Goal: Task Accomplishment & Management: Use online tool/utility

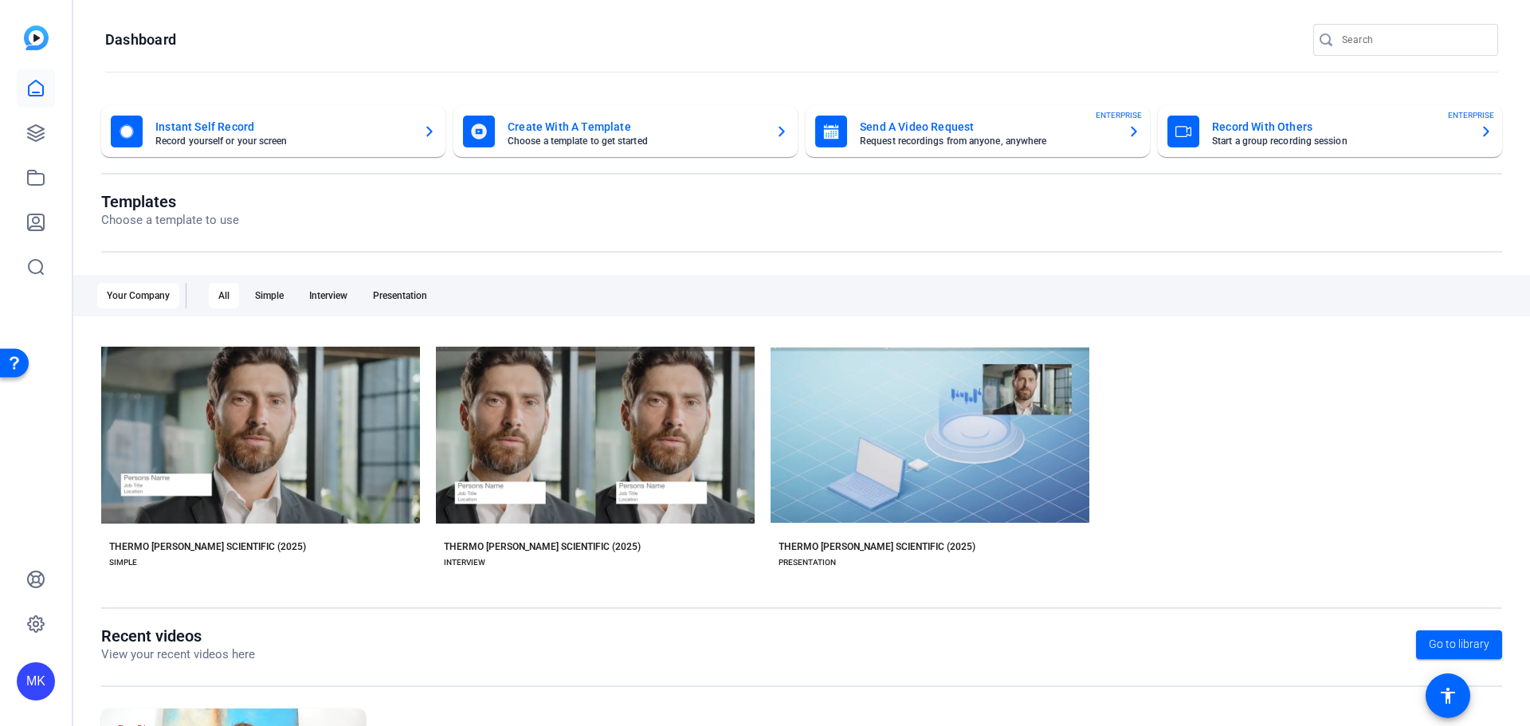
click at [1480, 126] on icon "button" at bounding box center [1486, 131] width 13 height 19
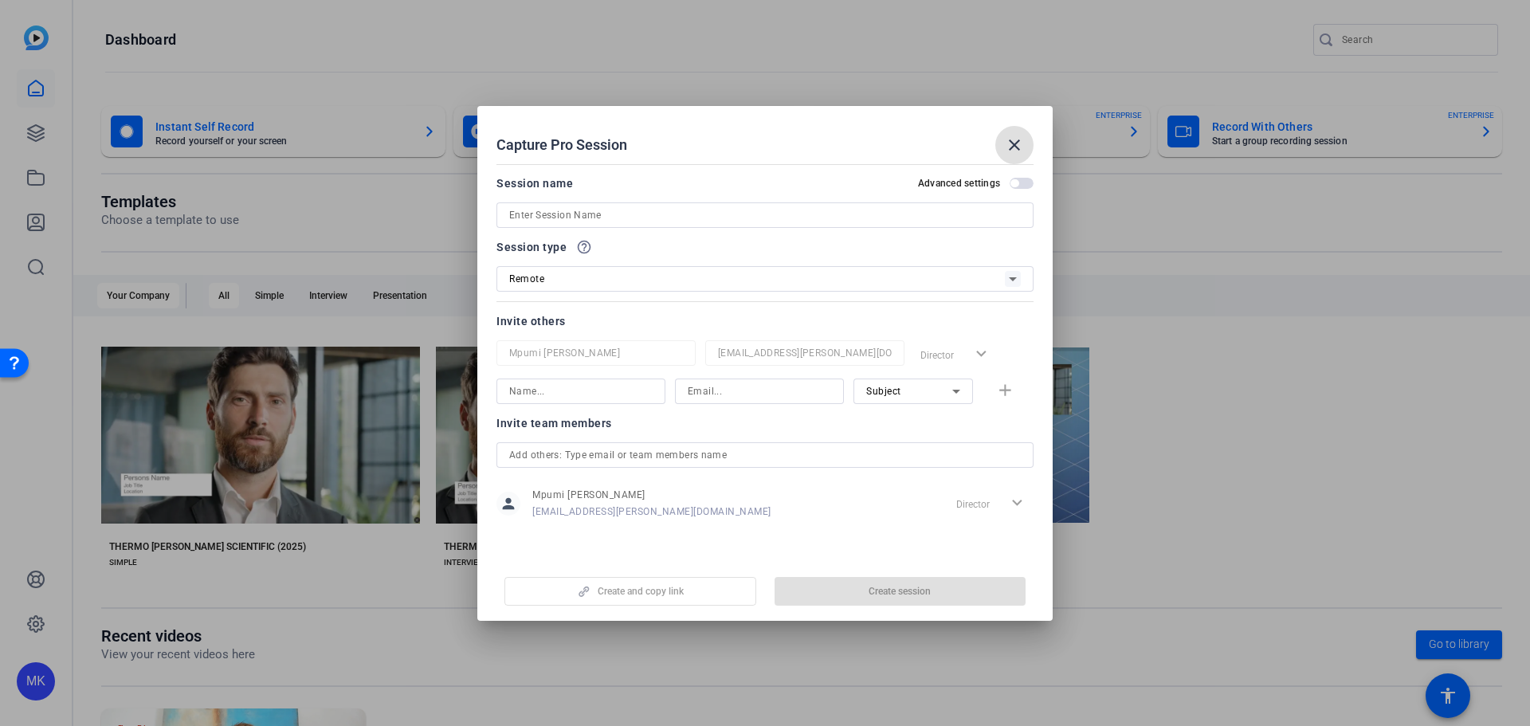
click at [618, 214] on input at bounding box center [765, 215] width 512 height 19
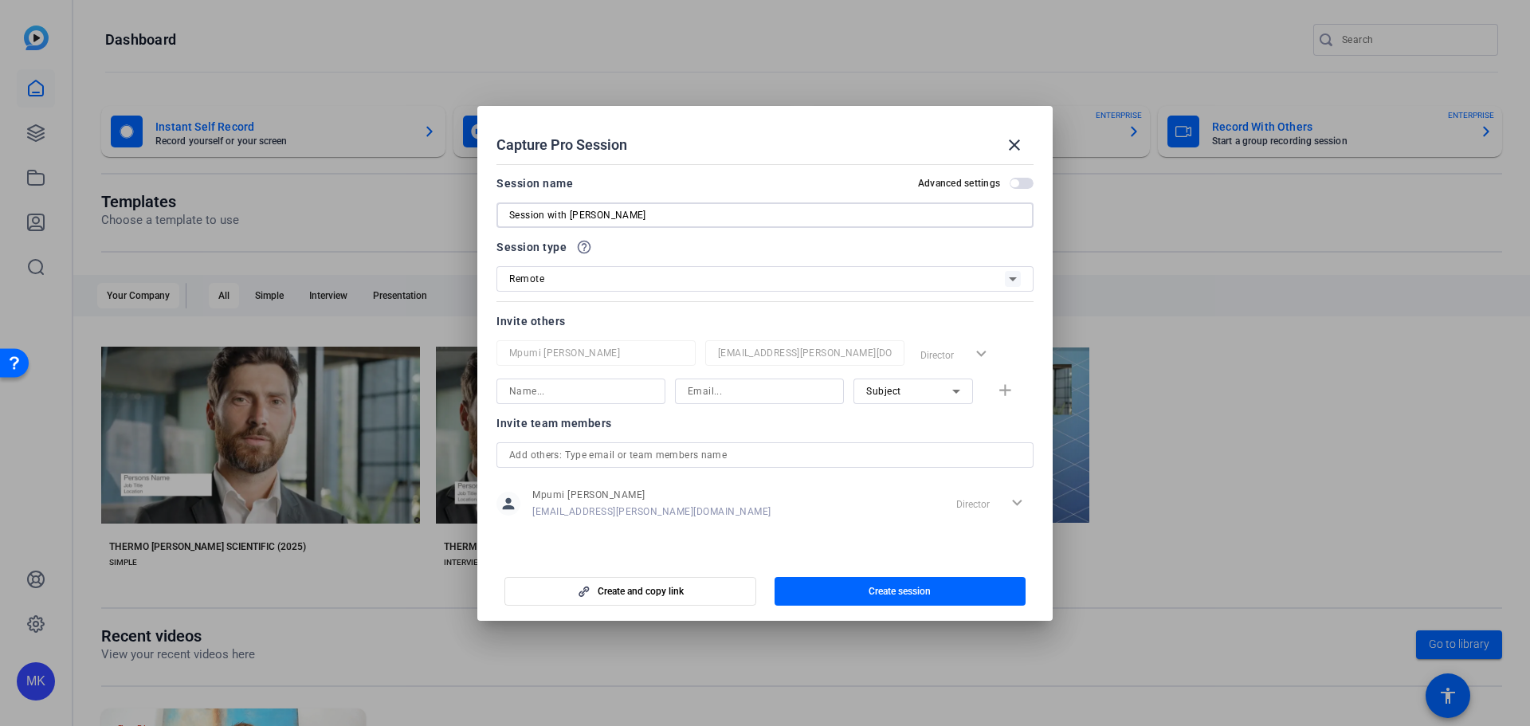
type input "Session with [PERSON_NAME]"
click at [0, 0] on icon at bounding box center [0, 0] width 0 height 0
click at [1014, 273] on div at bounding box center [765, 363] width 1530 height 726
click at [0, 0] on input at bounding box center [0, 0] width 0 height 0
type input "Virasath Khan"
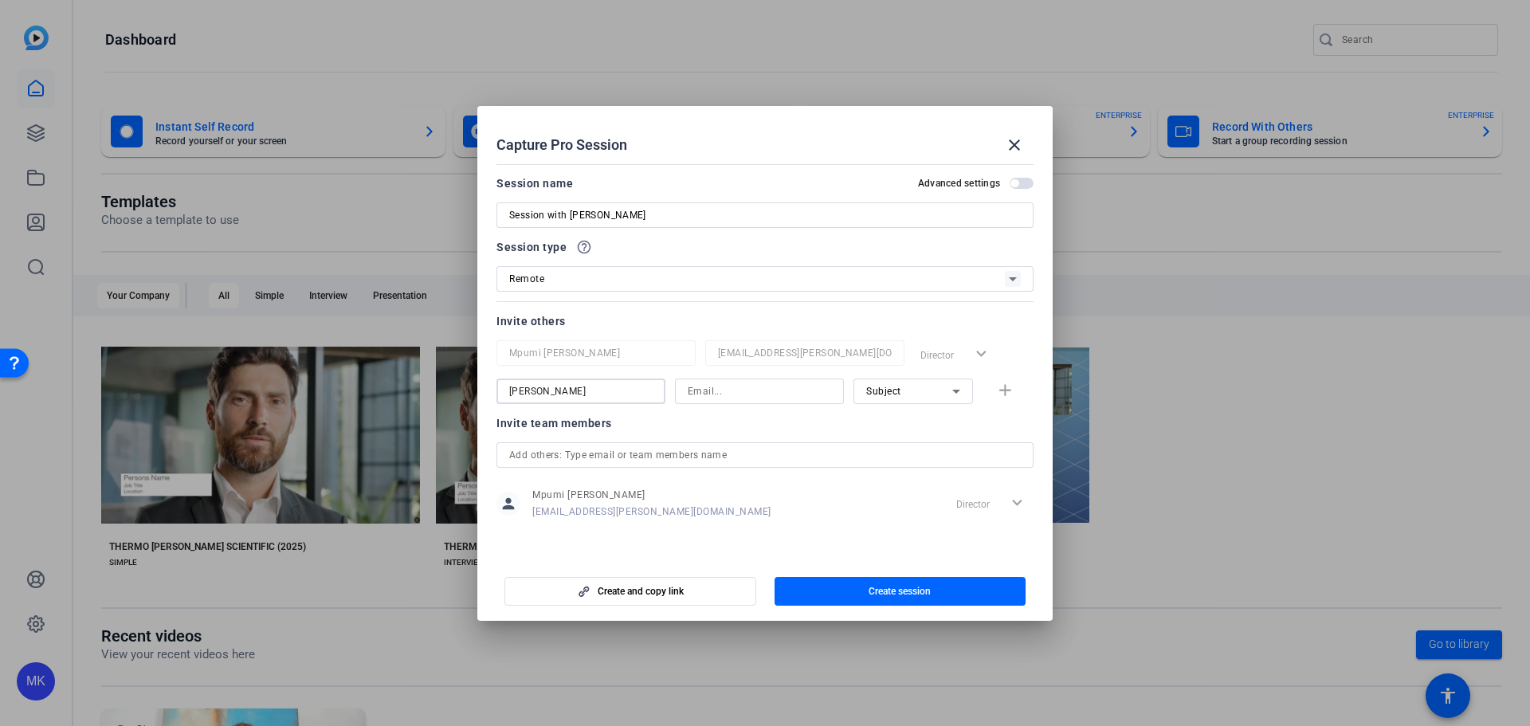
click at [718, 395] on input at bounding box center [759, 391] width 143 height 19
type input "v"
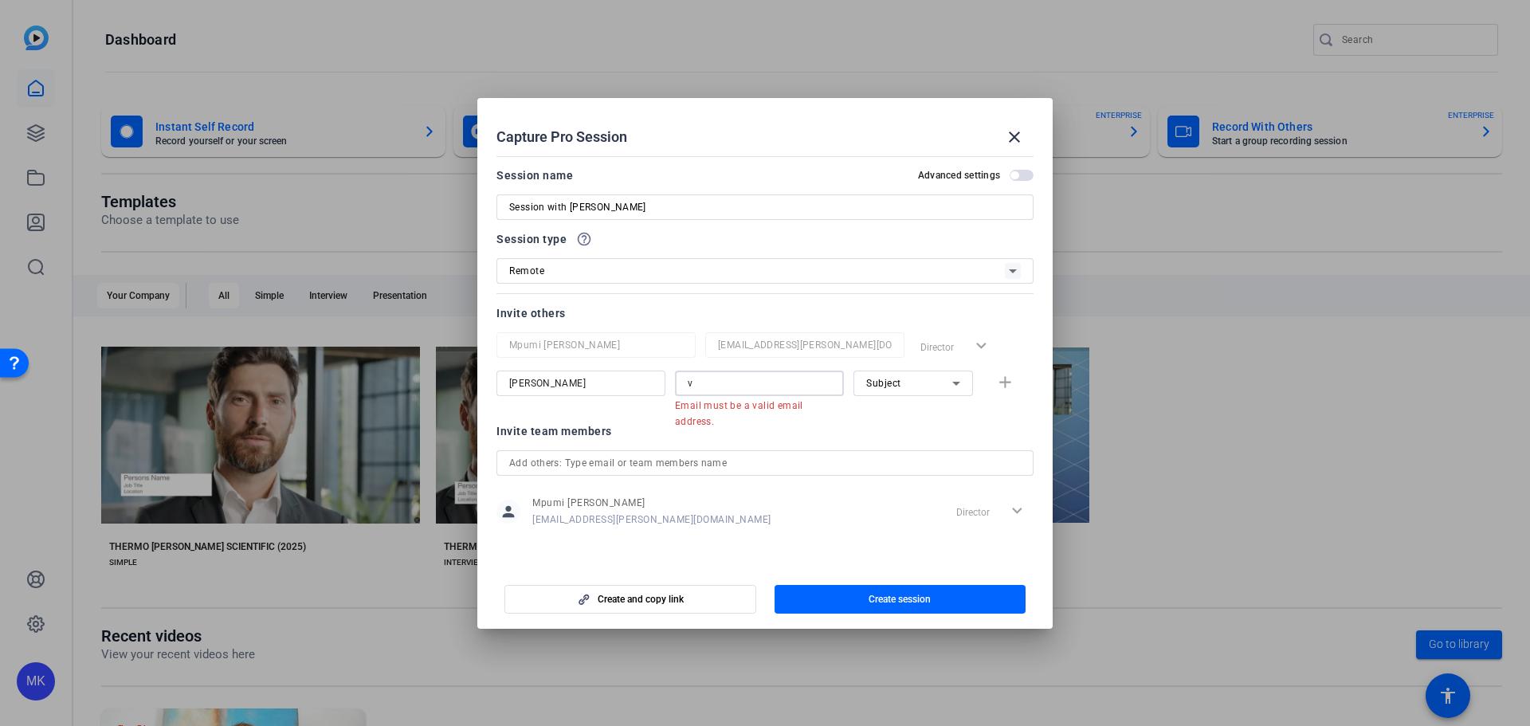
click at [704, 385] on input "v" at bounding box center [759, 383] width 143 height 19
paste input "virasath.khan@thermofisher.com"
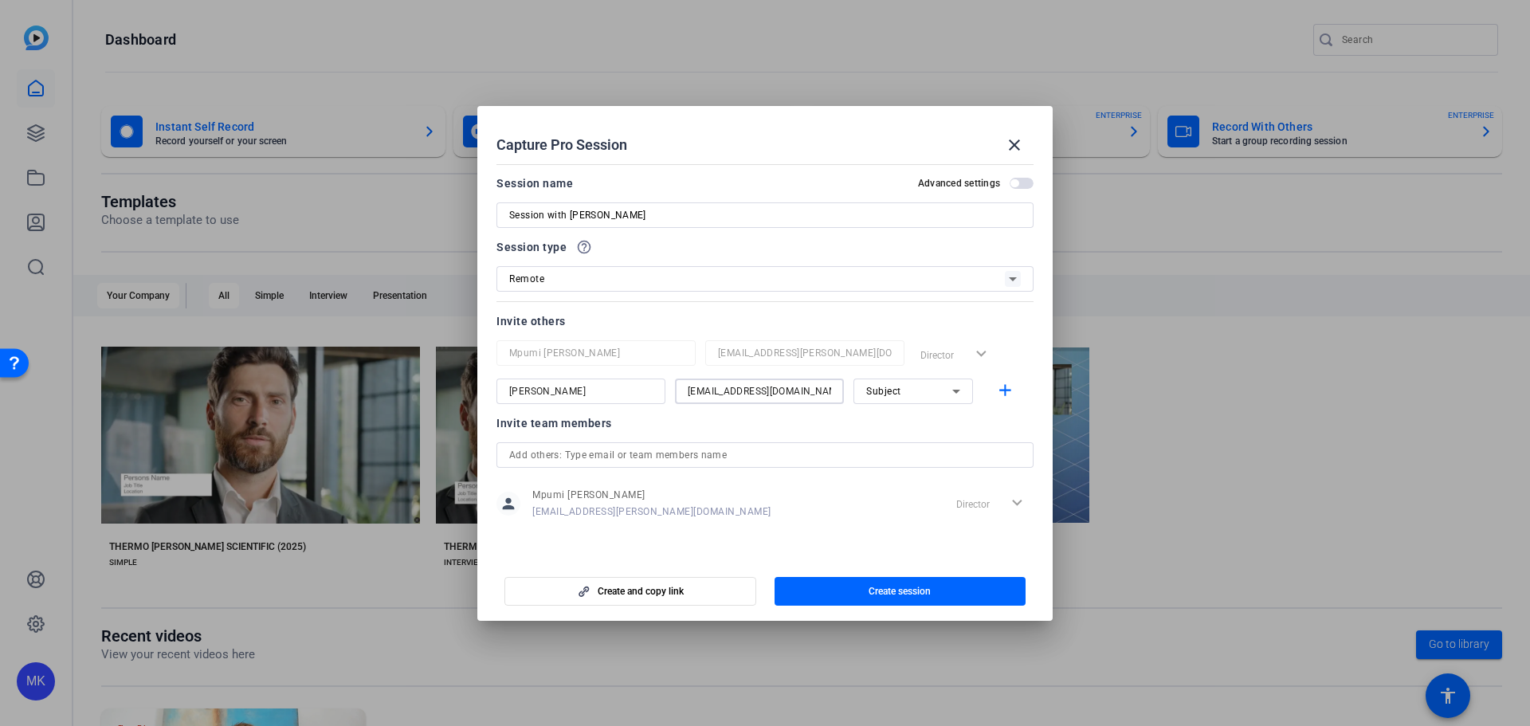
scroll to position [0, 6]
type input "virasath.khan@thermofisher.com"
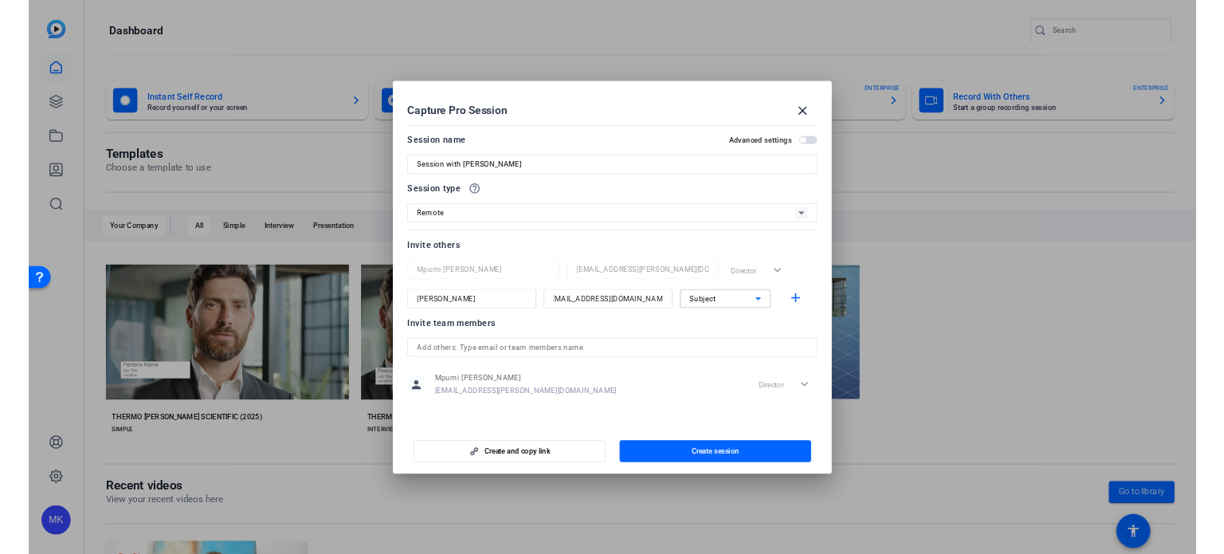
scroll to position [0, 0]
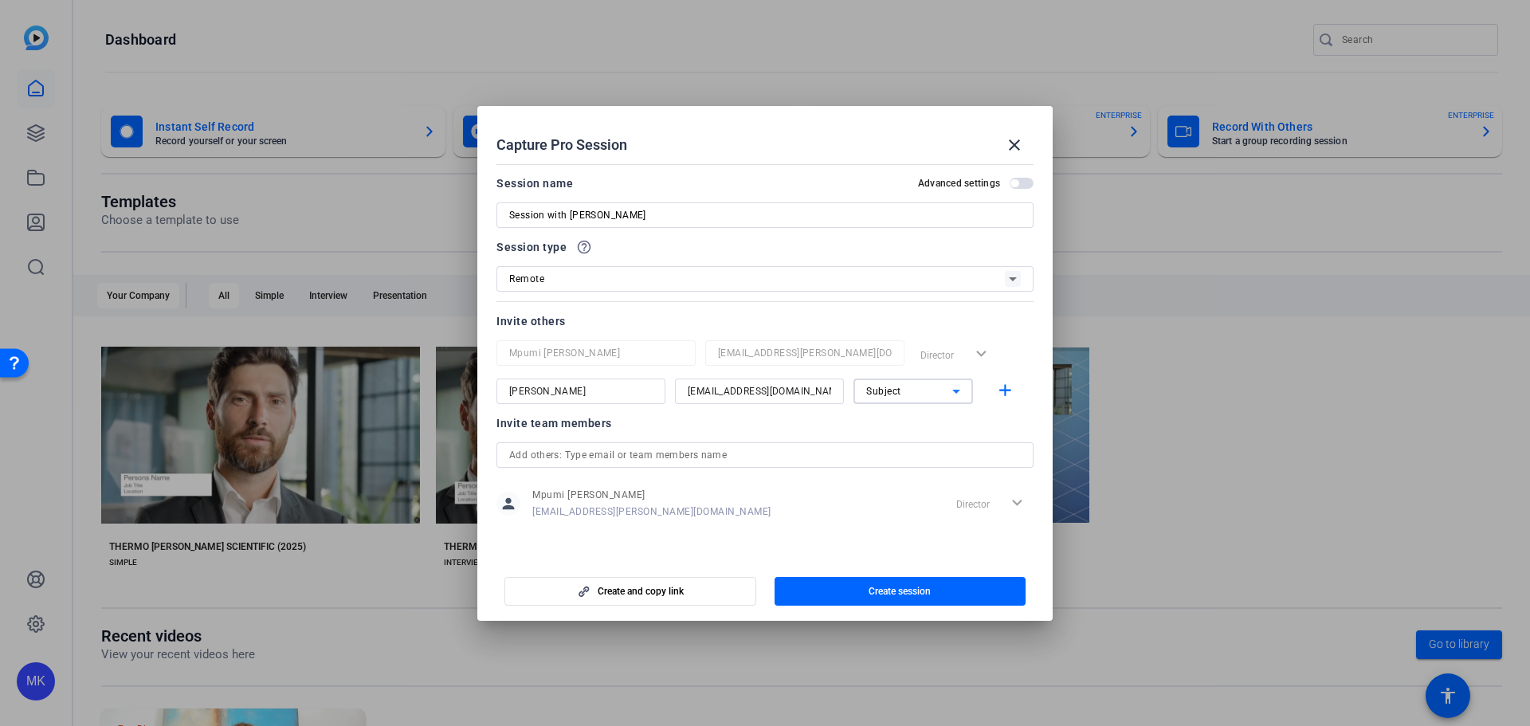
click at [954, 393] on icon at bounding box center [956, 391] width 19 height 19
click at [926, 420] on mat-option "Collaborator" at bounding box center [914, 423] width 120 height 26
click at [931, 587] on span "Create session" at bounding box center [900, 591] width 62 height 13
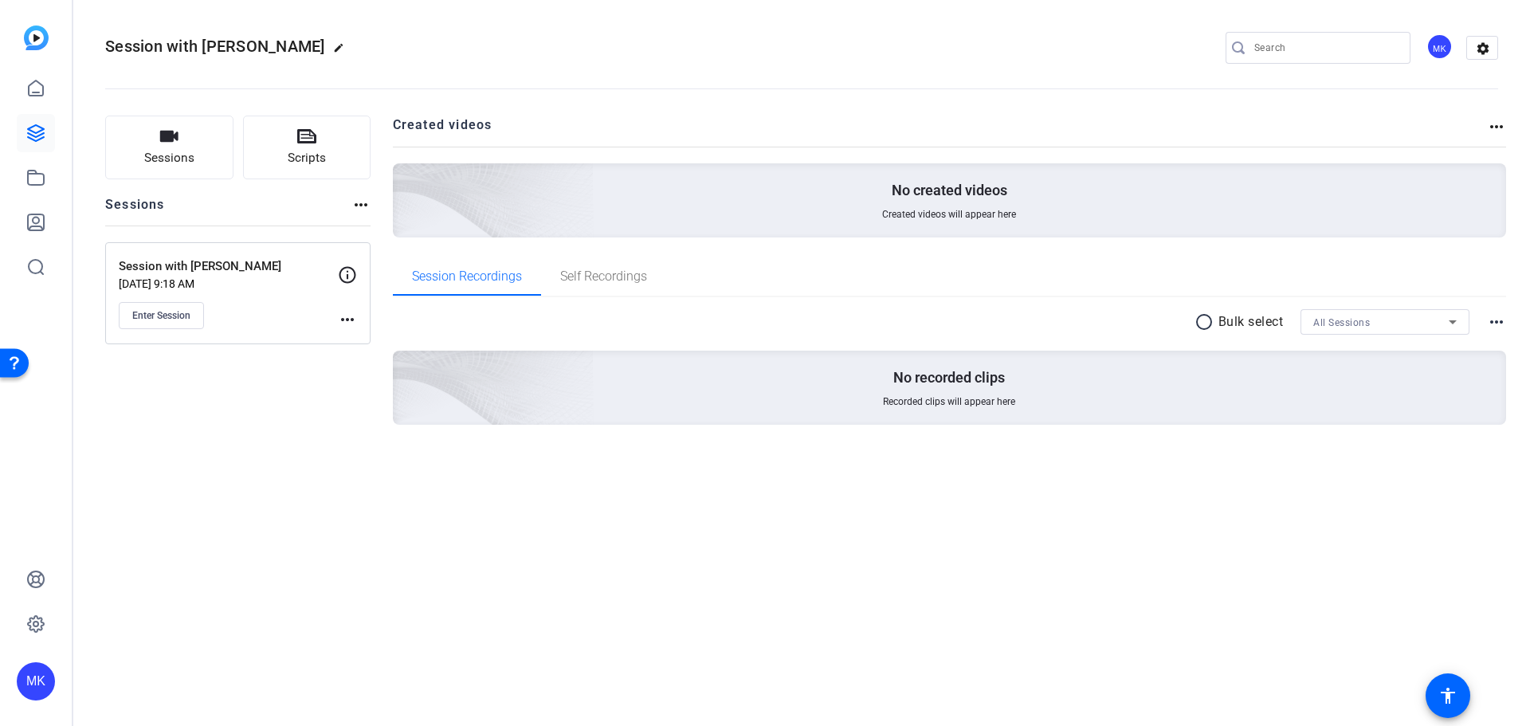
click at [344, 320] on mat-icon "more_horiz" at bounding box center [347, 319] width 19 height 19
click at [344, 276] on div at bounding box center [765, 363] width 1530 height 726
click at [347, 277] on icon at bounding box center [348, 274] width 17 height 17
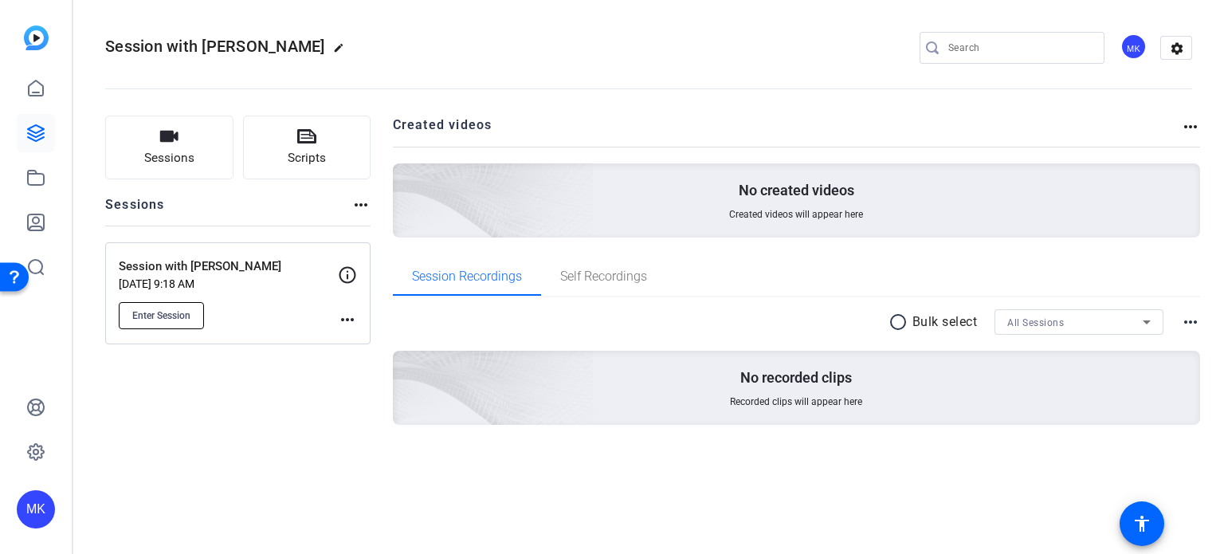
click at [166, 316] on span "Enter Session" at bounding box center [161, 315] width 58 height 13
click at [172, 311] on span "Enter Session" at bounding box center [161, 315] width 58 height 13
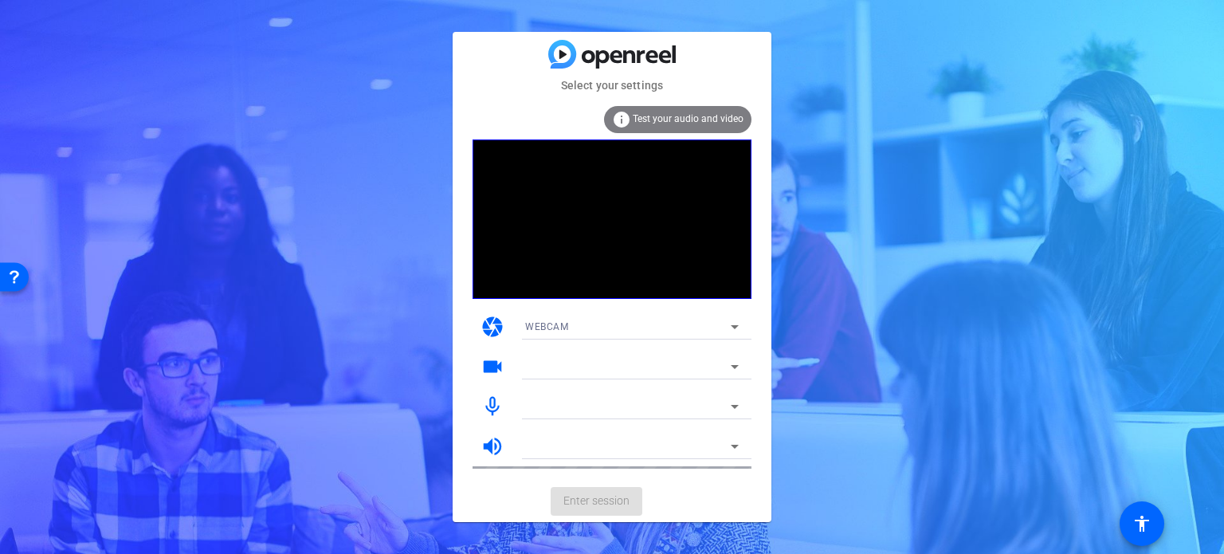
drag, startPoint x: 362, startPoint y: 258, endPoint x: 253, endPoint y: 350, distance: 142.0
click at [253, 350] on div "Select your settings info Test your audio and video camera WEBCAM videocam mic_…" at bounding box center [612, 277] width 1224 height 554
click at [709, 325] on div "WEBCAM" at bounding box center [628, 326] width 206 height 20
click at [709, 325] on div at bounding box center [612, 277] width 1224 height 554
click at [705, 359] on div at bounding box center [628, 366] width 206 height 19
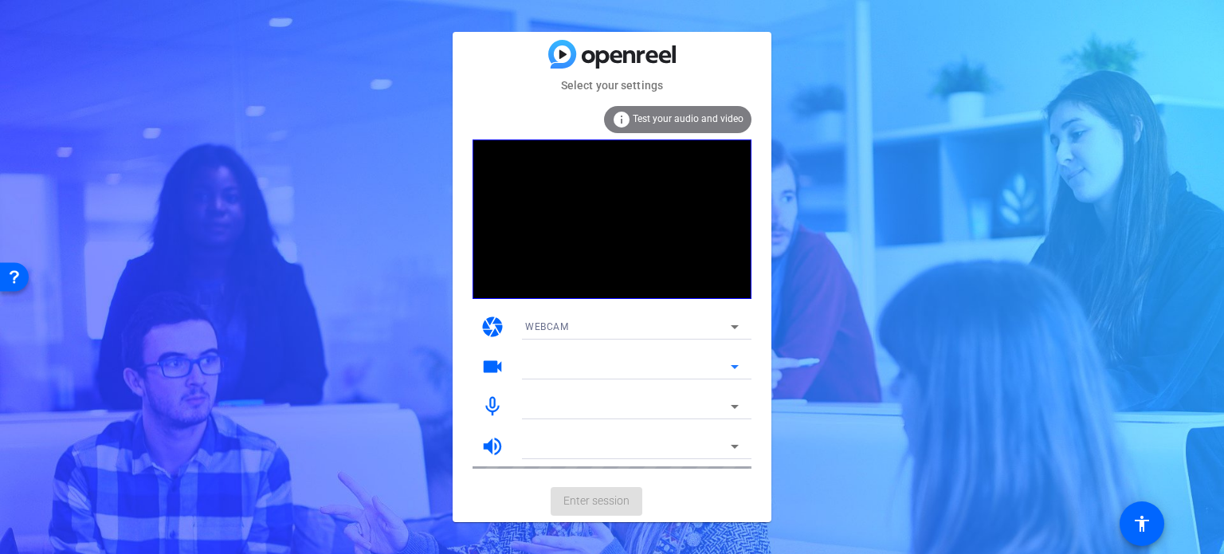
click at [729, 364] on icon at bounding box center [734, 366] width 19 height 19
click at [740, 367] on icon at bounding box center [734, 366] width 19 height 19
click at [705, 412] on div at bounding box center [628, 406] width 206 height 19
click at [732, 404] on icon at bounding box center [734, 406] width 19 height 19
click at [618, 505] on mat-card-actions "Enter session" at bounding box center [612, 501] width 319 height 41
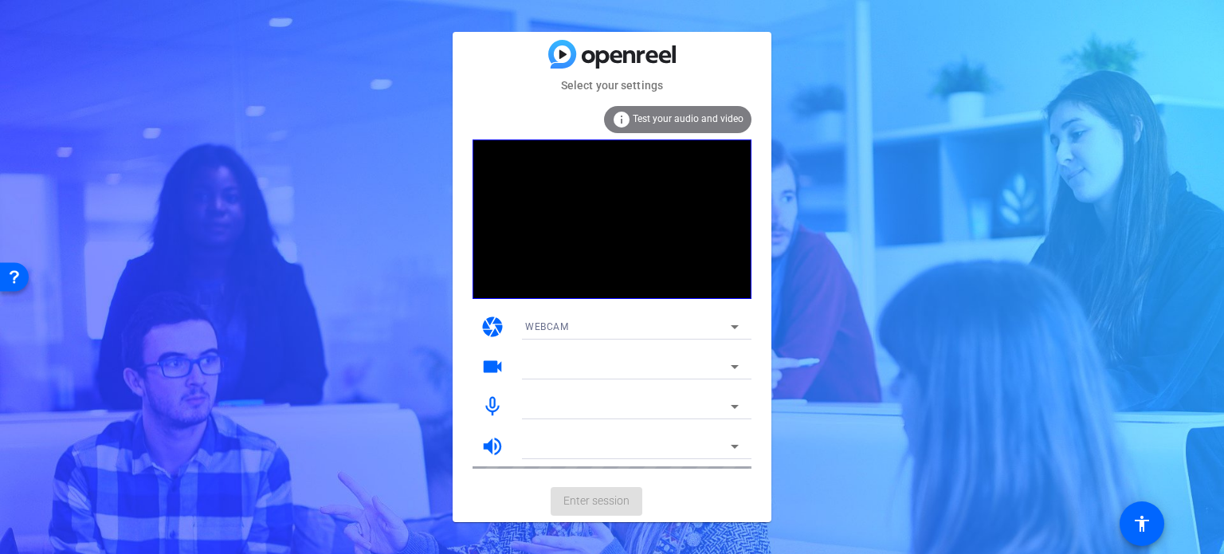
click at [618, 116] on mat-icon "info" at bounding box center [621, 119] width 19 height 19
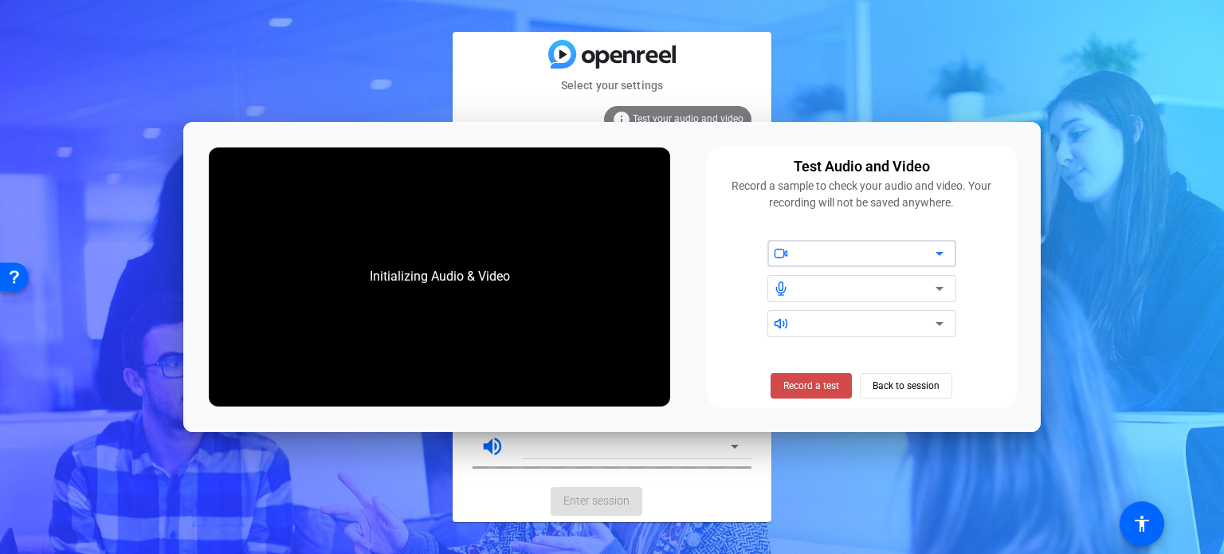
click at [813, 385] on span "Record a test" at bounding box center [811, 386] width 56 height 14
click at [813, 385] on span "Stop Testing (6s)" at bounding box center [811, 386] width 73 height 14
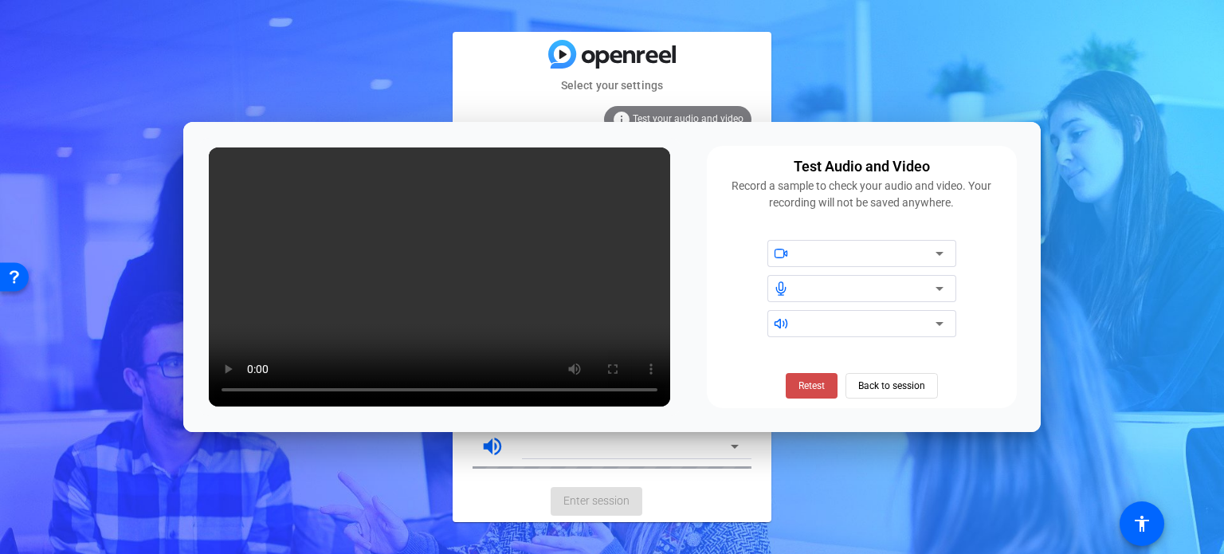
click at [0, 0] on span "Retest" at bounding box center [0, 0] width 0 height 0
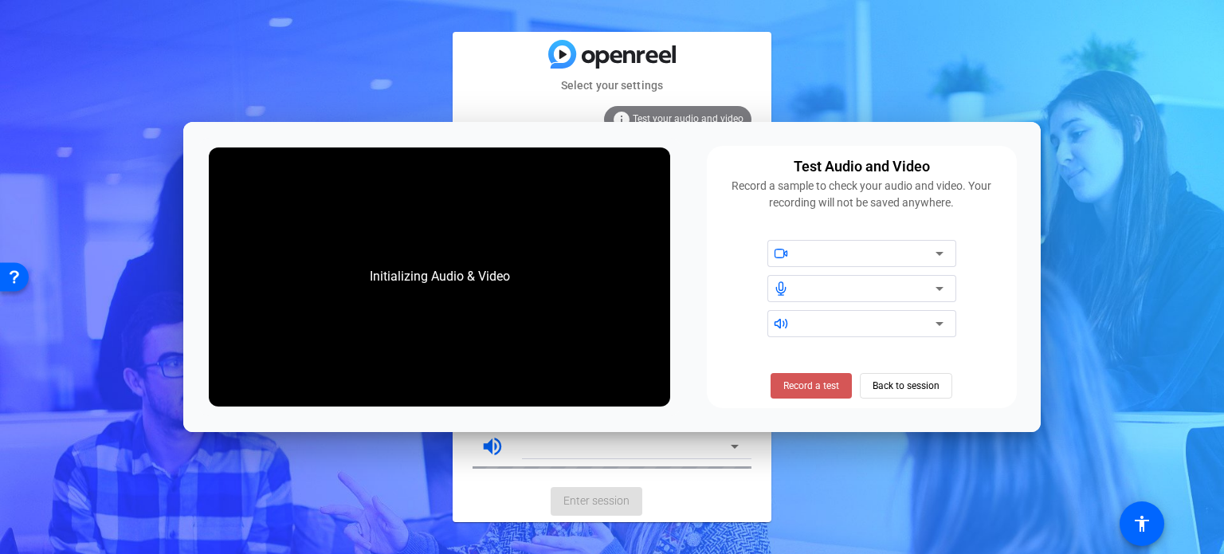
click at [0, 0] on span "Record a test" at bounding box center [0, 0] width 0 height 0
click at [809, 386] on span "Stop Testing (6s)" at bounding box center [811, 386] width 73 height 14
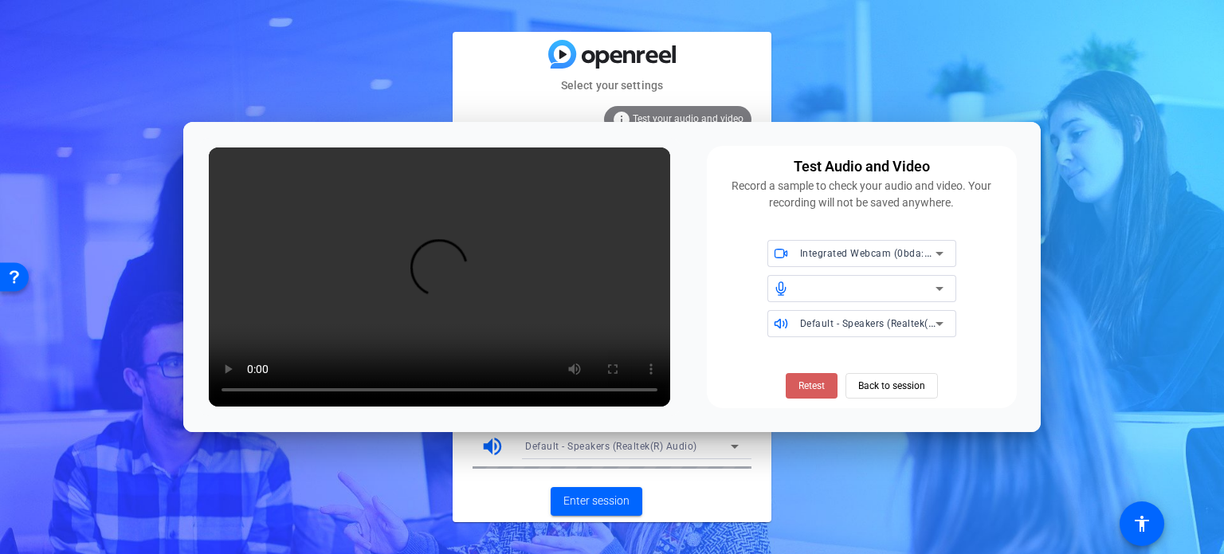
click at [0, 0] on span "Retest" at bounding box center [0, 0] width 0 height 0
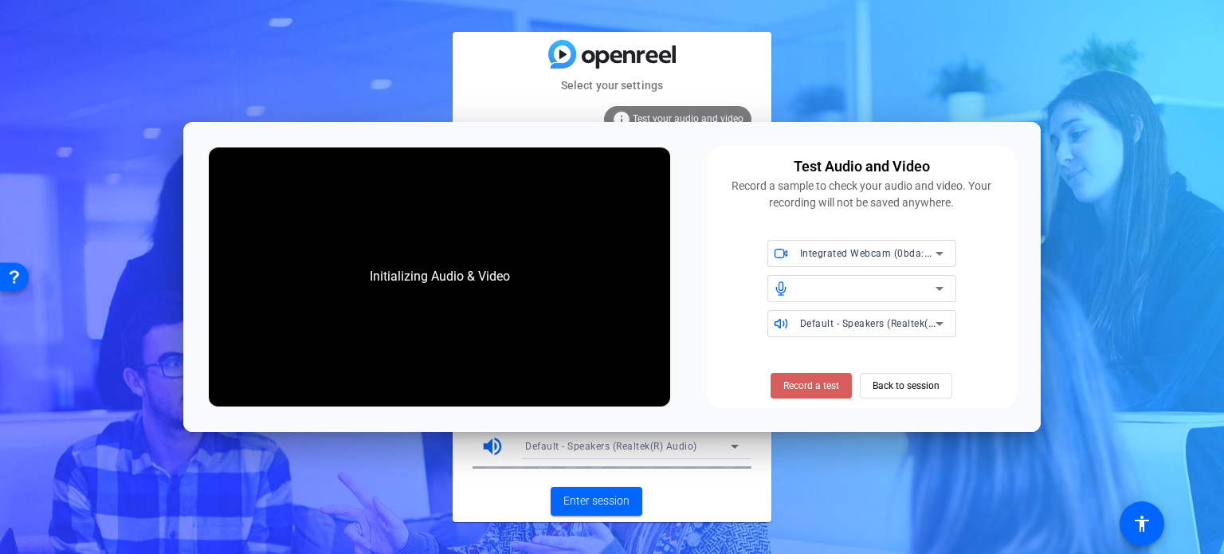
click at [826, 385] on span "Record a test" at bounding box center [811, 386] width 56 height 14
click at [0, 0] on span "Stop Testing (2s)" at bounding box center [0, 0] width 0 height 0
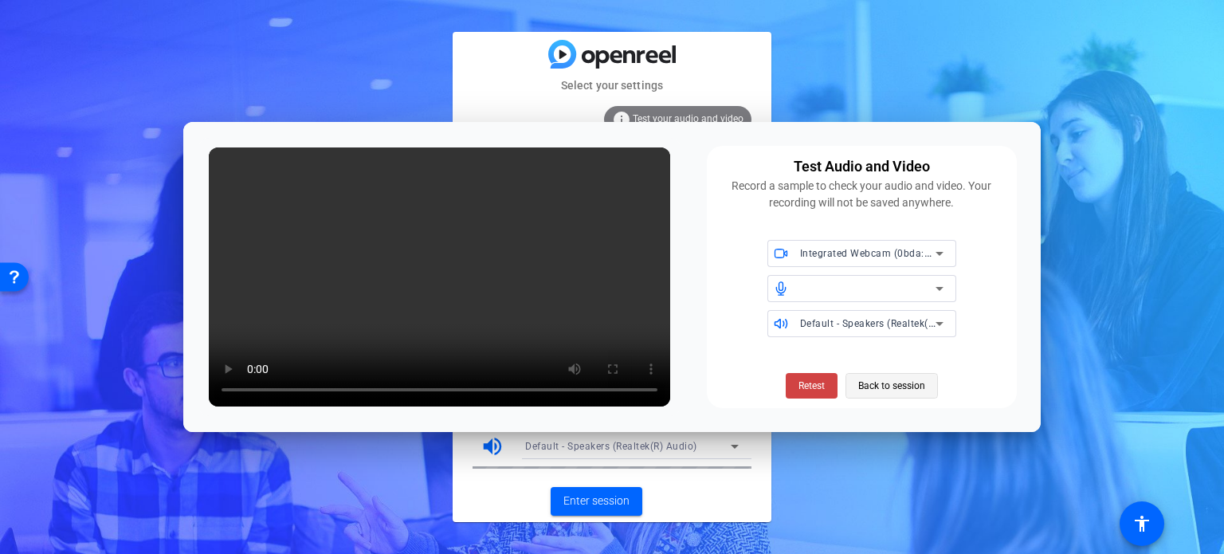
click at [893, 387] on span "Back to session" at bounding box center [891, 386] width 67 height 30
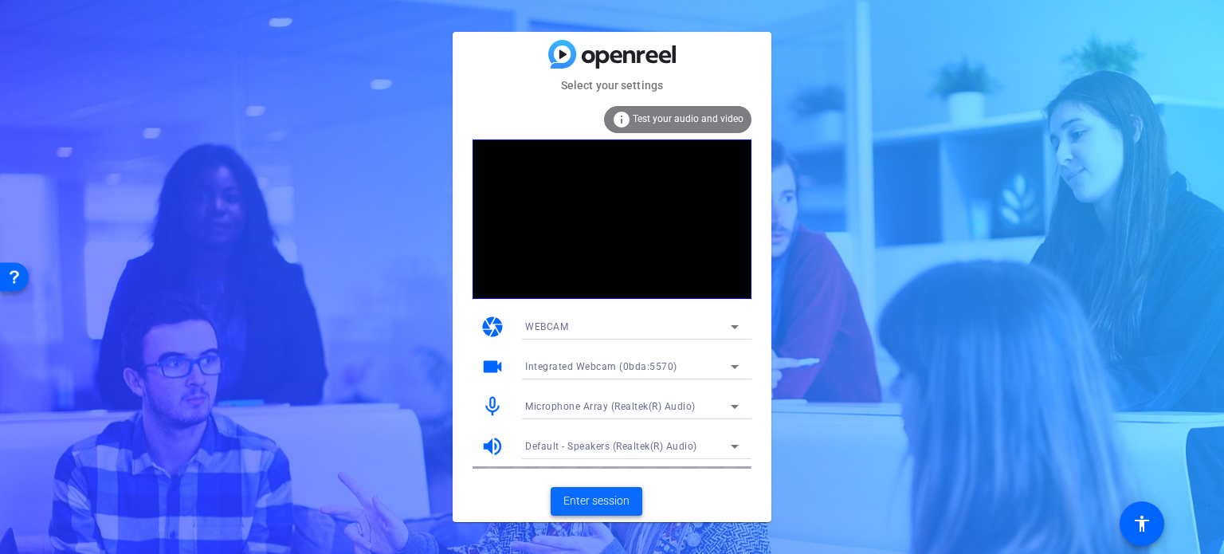
click at [606, 499] on span "Enter session" at bounding box center [596, 501] width 66 height 17
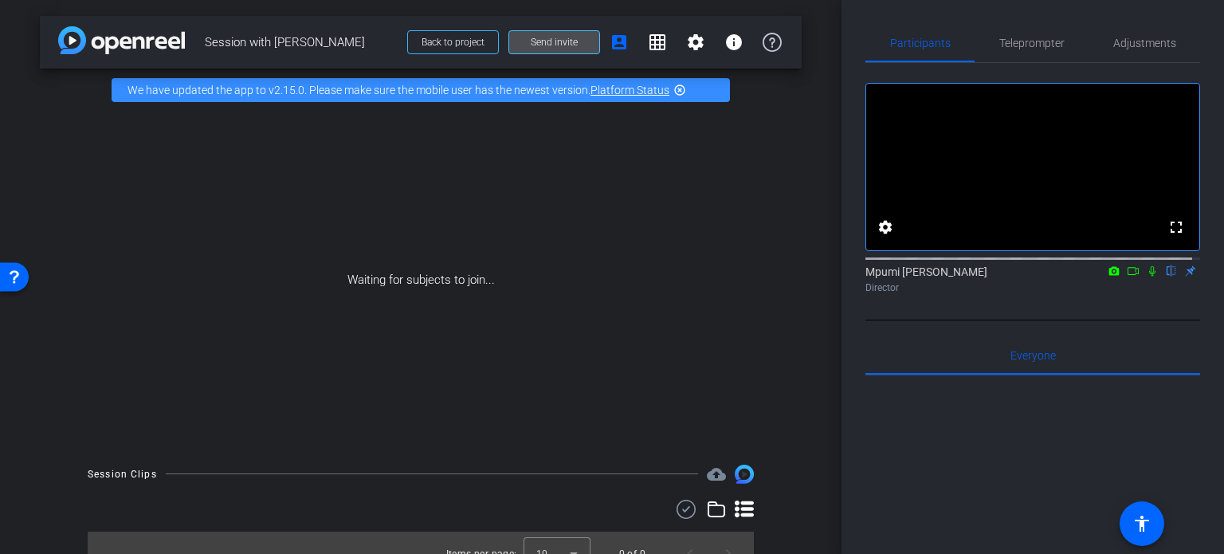
click at [553, 41] on span "Send invite" at bounding box center [554, 42] width 47 height 13
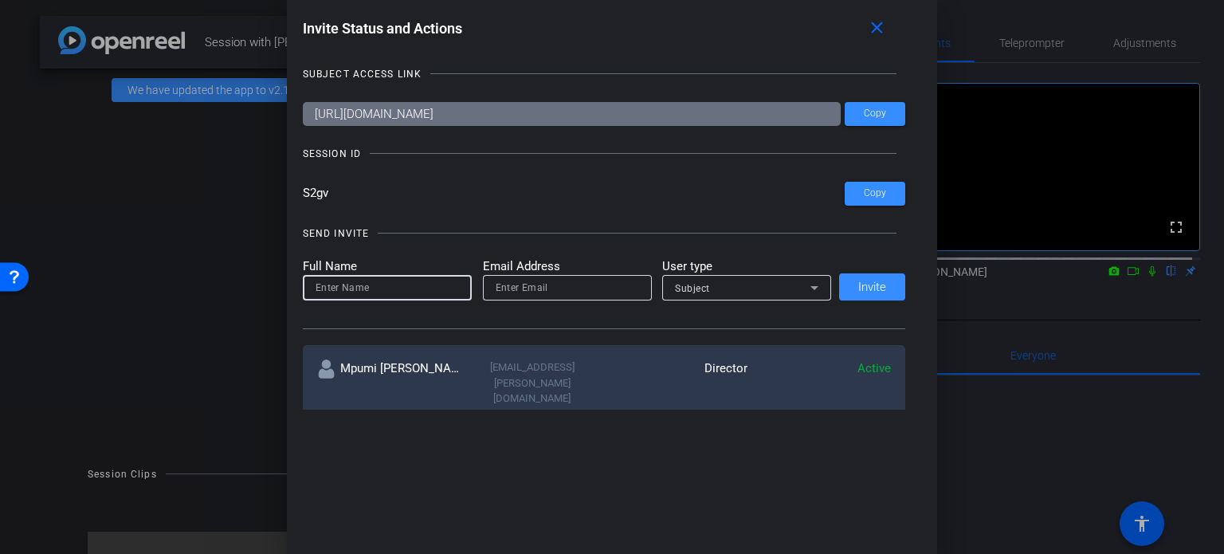
click at [399, 285] on input at bounding box center [387, 287] width 143 height 19
type input "Virasath Khan"
click at [520, 288] on input "email" at bounding box center [567, 287] width 143 height 19
paste input "virasath.khan@thermofisher.com"
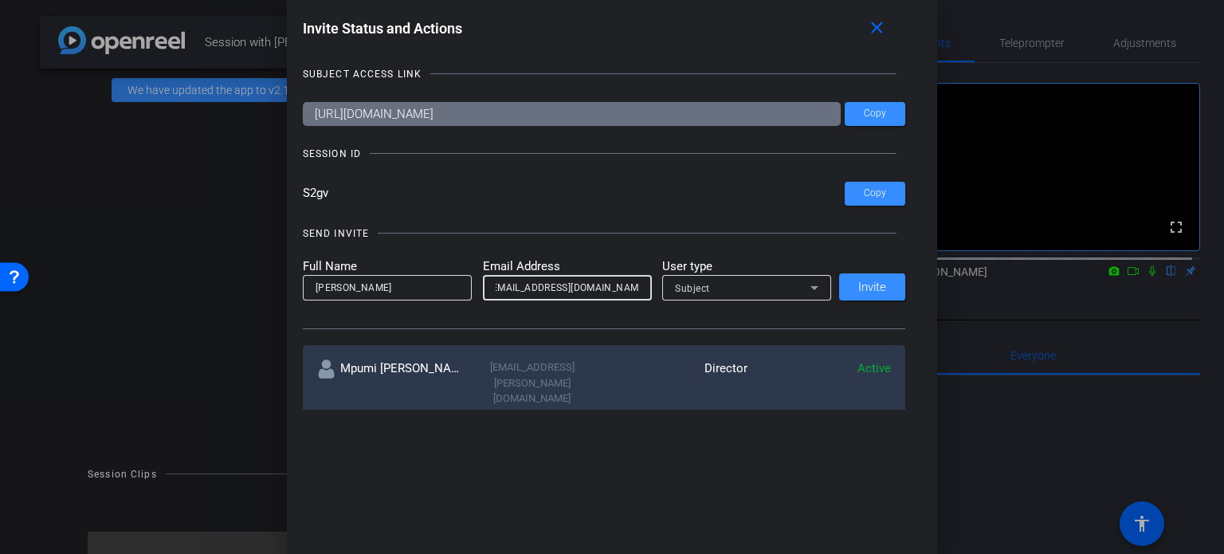
type input "virasath.khan@thermofisher.com"
click at [807, 286] on icon at bounding box center [814, 287] width 19 height 19
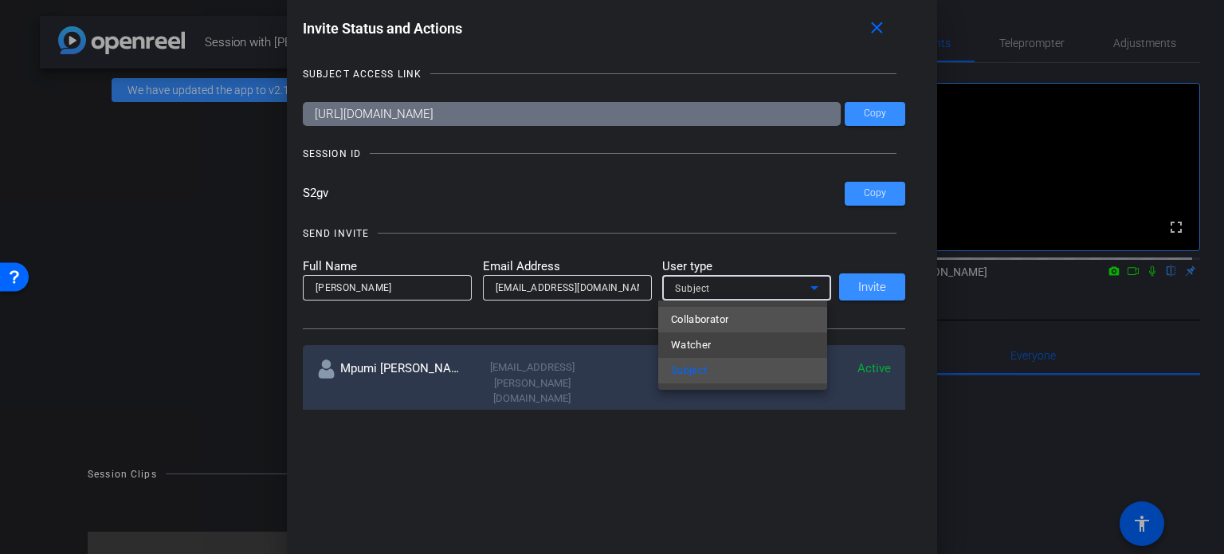
click at [755, 312] on mat-option "Collaborator" at bounding box center [742, 320] width 169 height 26
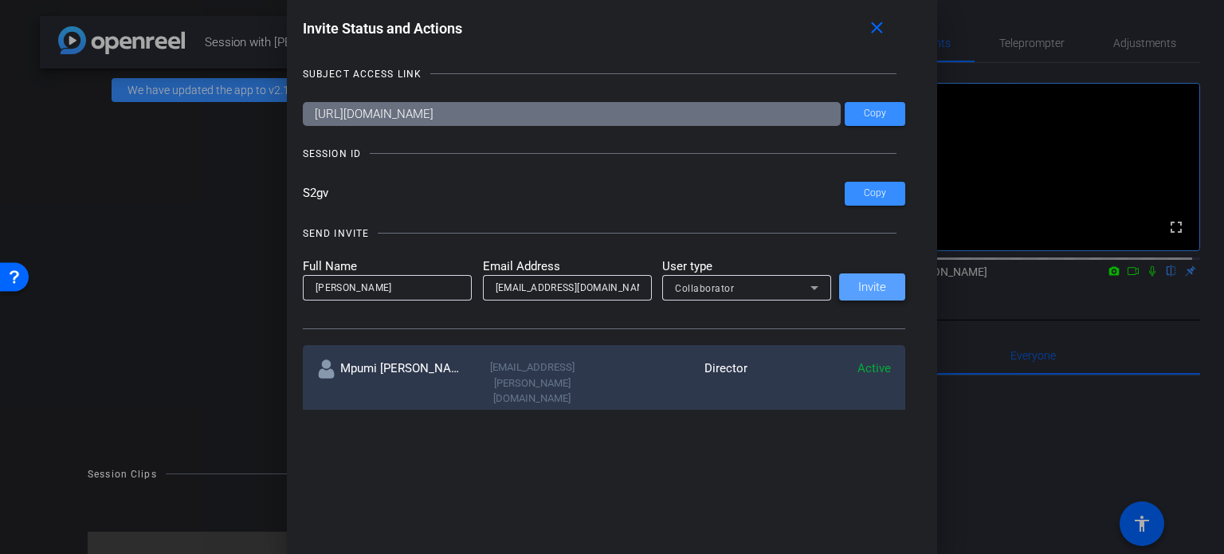
click at [866, 284] on span "Invite" at bounding box center [872, 287] width 28 height 12
click at [883, 27] on mat-icon "close" at bounding box center [877, 28] width 20 height 20
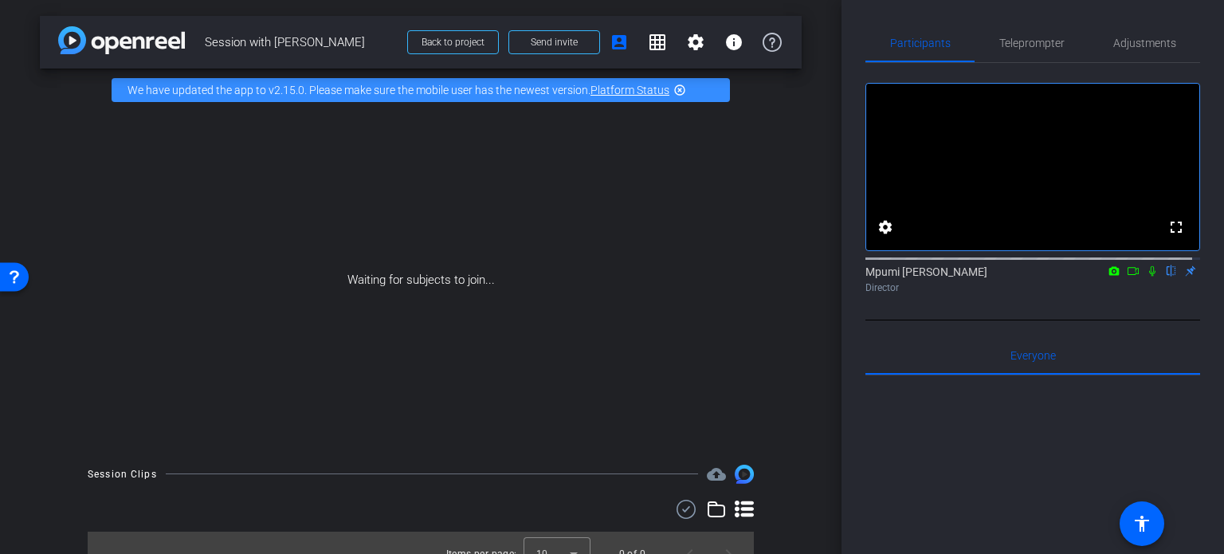
click at [1108, 277] on icon at bounding box center [1114, 270] width 13 height 11
click at [1122, 285] on div at bounding box center [612, 277] width 1224 height 554
click at [1127, 277] on icon at bounding box center [1133, 270] width 13 height 11
click at [1146, 277] on icon at bounding box center [1152, 270] width 13 height 11
click at [557, 44] on span "Send invite" at bounding box center [554, 42] width 47 height 13
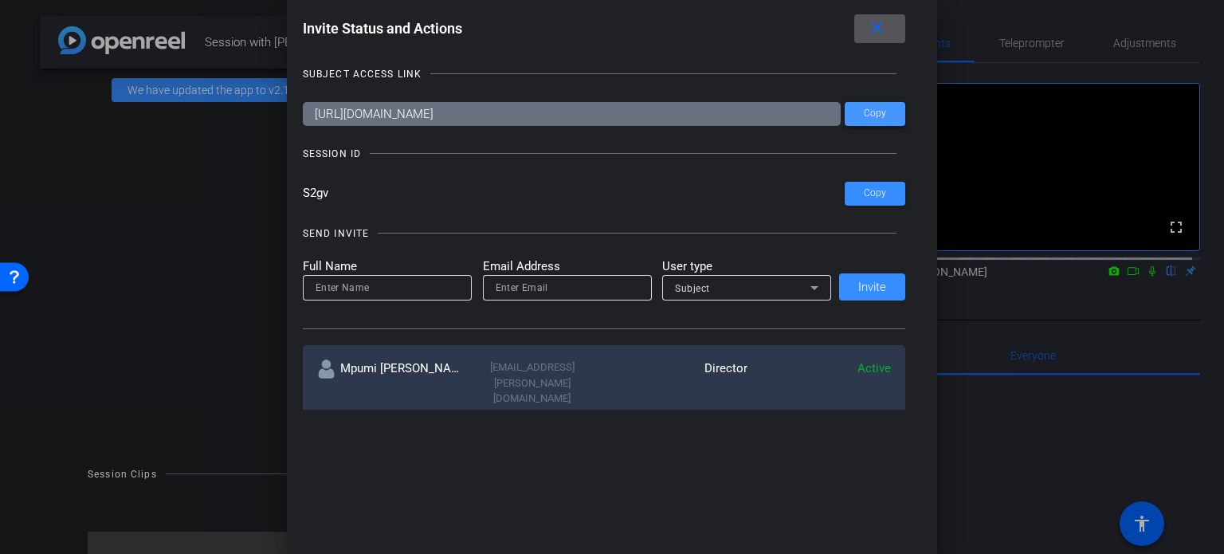
click at [874, 115] on span "Copy" at bounding box center [875, 114] width 22 height 12
click at [885, 26] on mat-icon "close" at bounding box center [877, 28] width 20 height 20
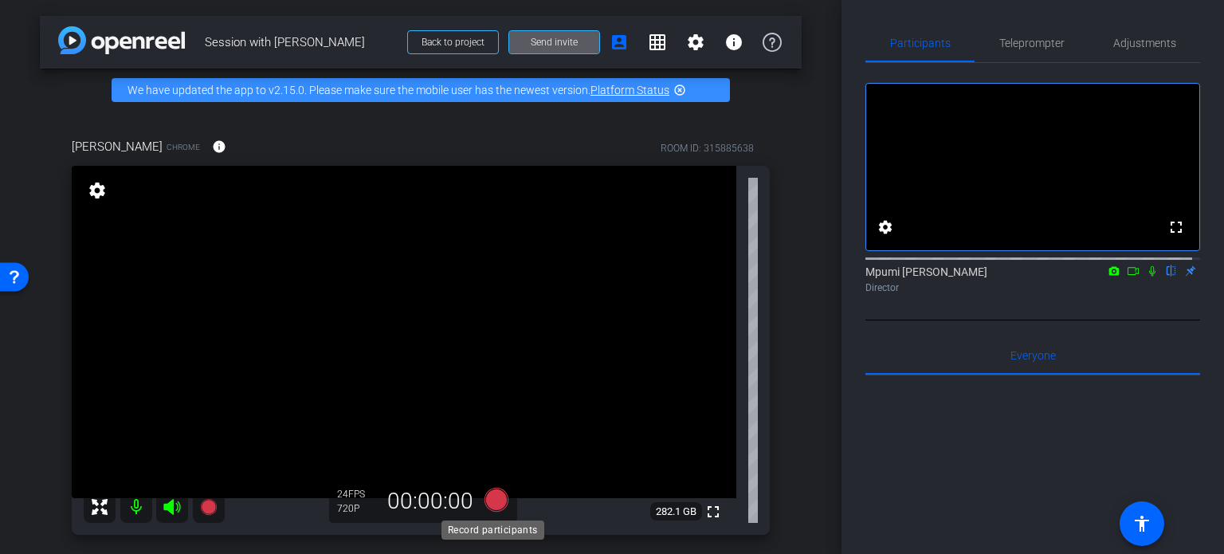
click at [493, 498] on icon at bounding box center [497, 500] width 24 height 24
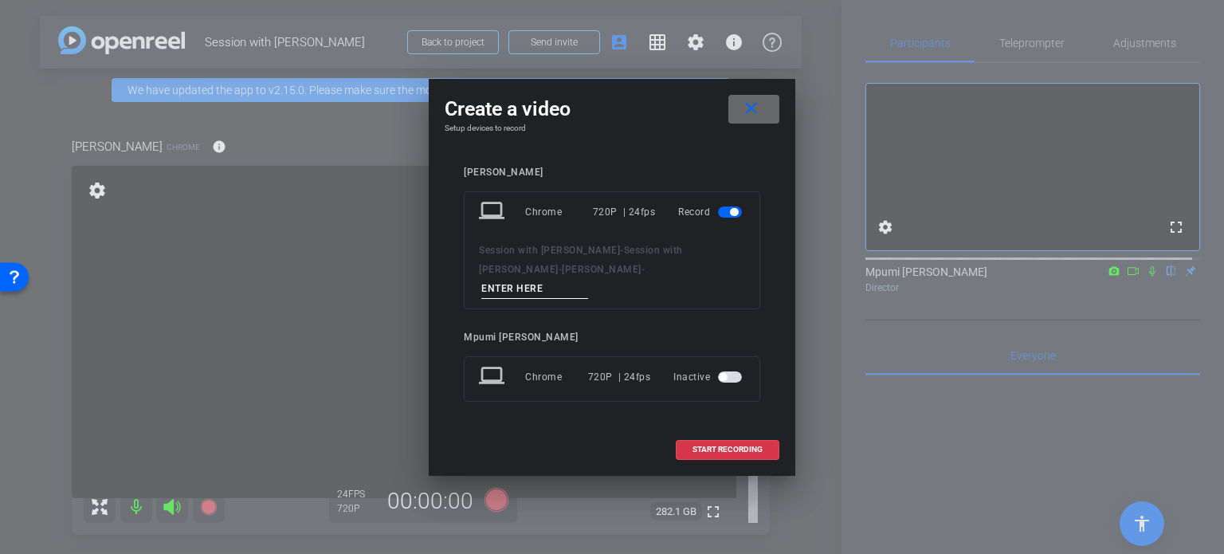
click at [766, 112] on span at bounding box center [753, 109] width 51 height 38
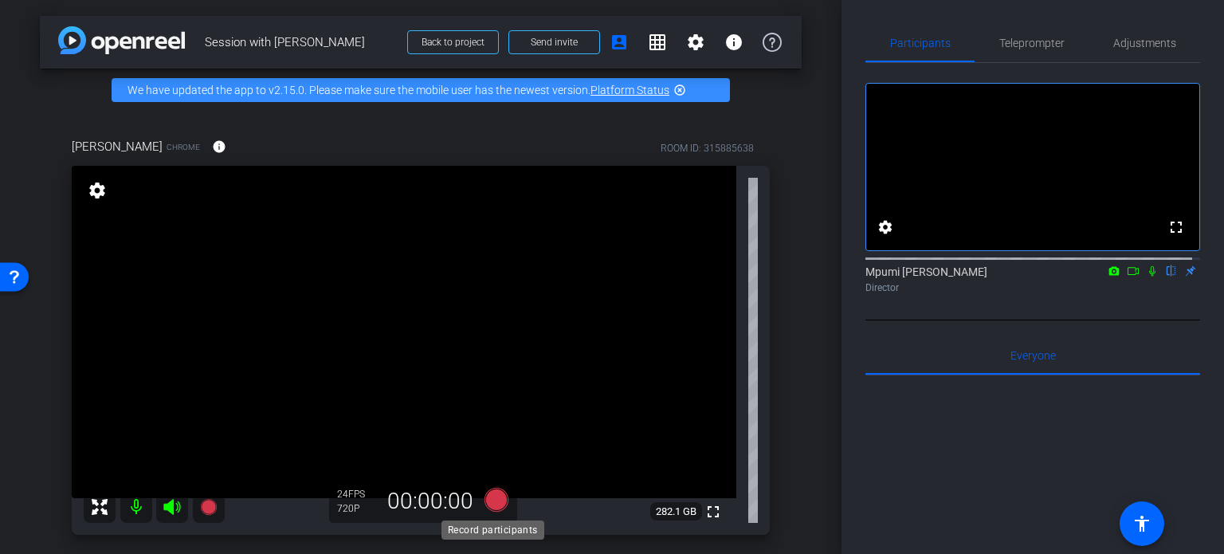
click at [491, 499] on icon at bounding box center [497, 500] width 24 height 24
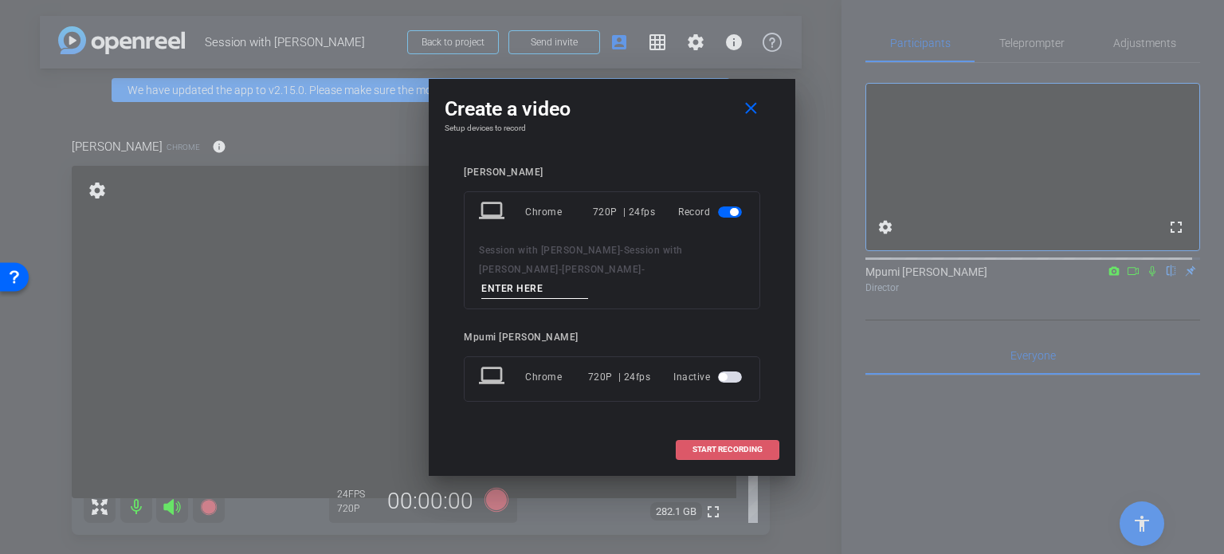
click at [708, 446] on span "START RECORDING" at bounding box center [728, 450] width 70 height 8
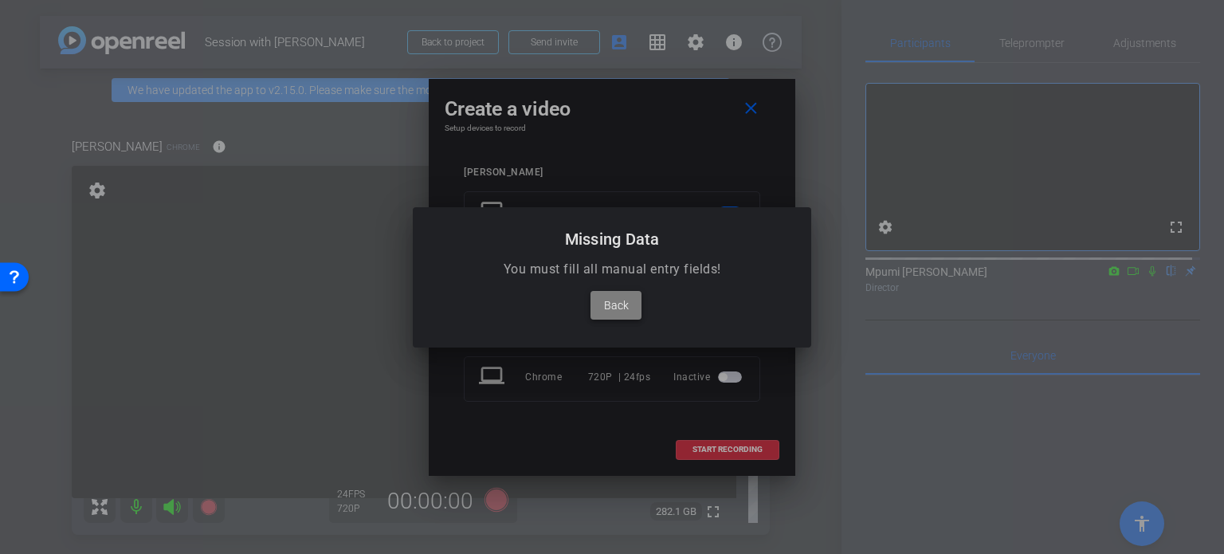
click at [611, 303] on span "Back" at bounding box center [616, 305] width 25 height 19
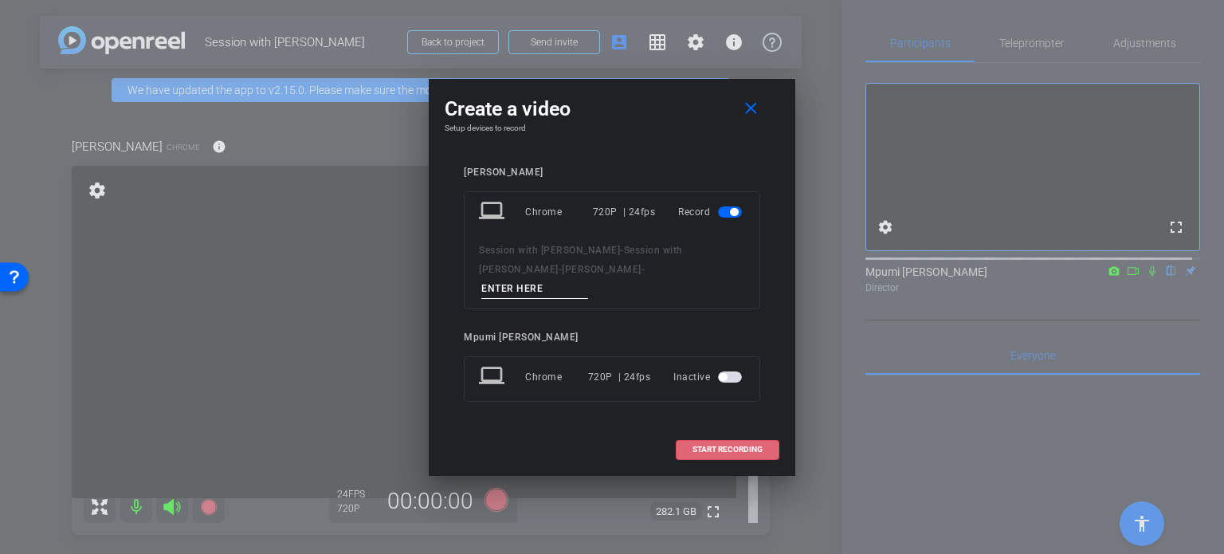
click at [588, 279] on input at bounding box center [534, 289] width 107 height 20
type input "G"
type input "MEA Video"
click at [721, 446] on span "START RECORDING" at bounding box center [728, 450] width 70 height 8
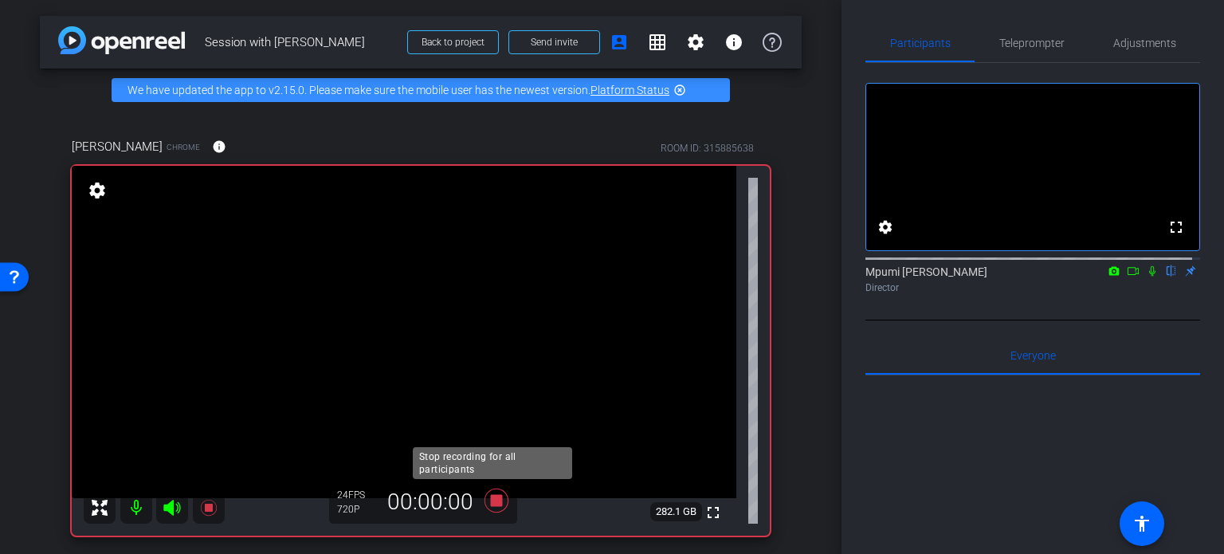
click at [489, 500] on icon at bounding box center [497, 501] width 24 height 24
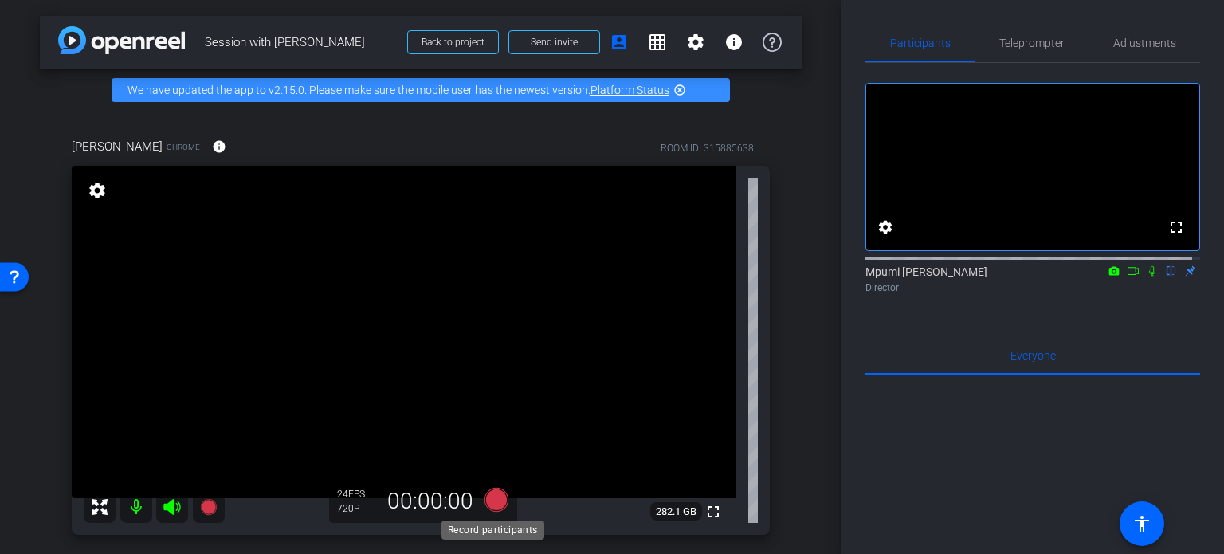
click at [494, 497] on icon at bounding box center [497, 500] width 24 height 24
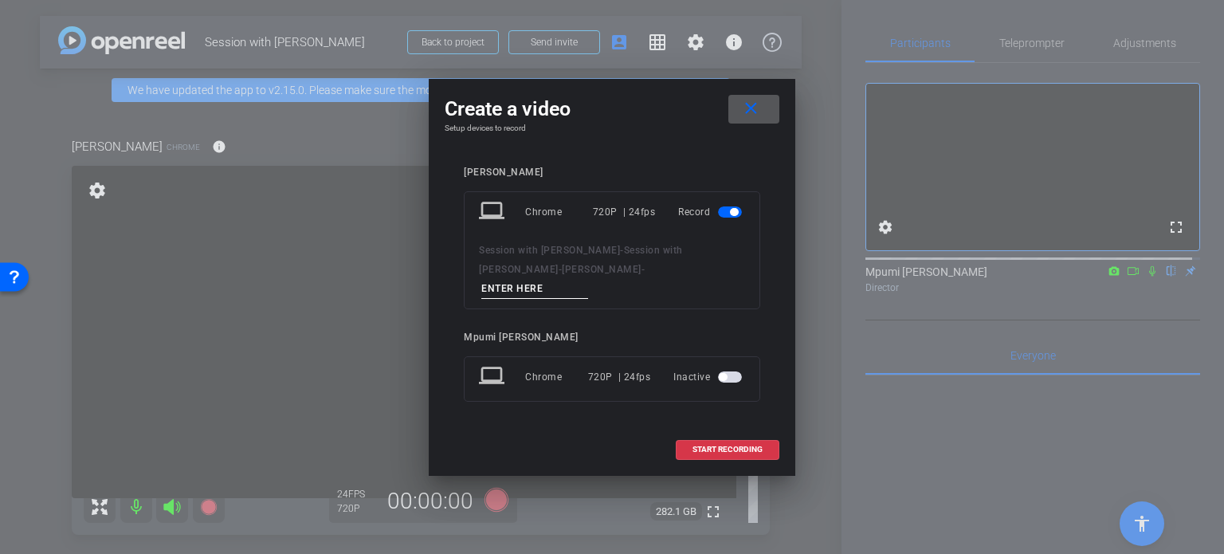
click at [554, 218] on div "Chrome" at bounding box center [559, 212] width 68 height 29
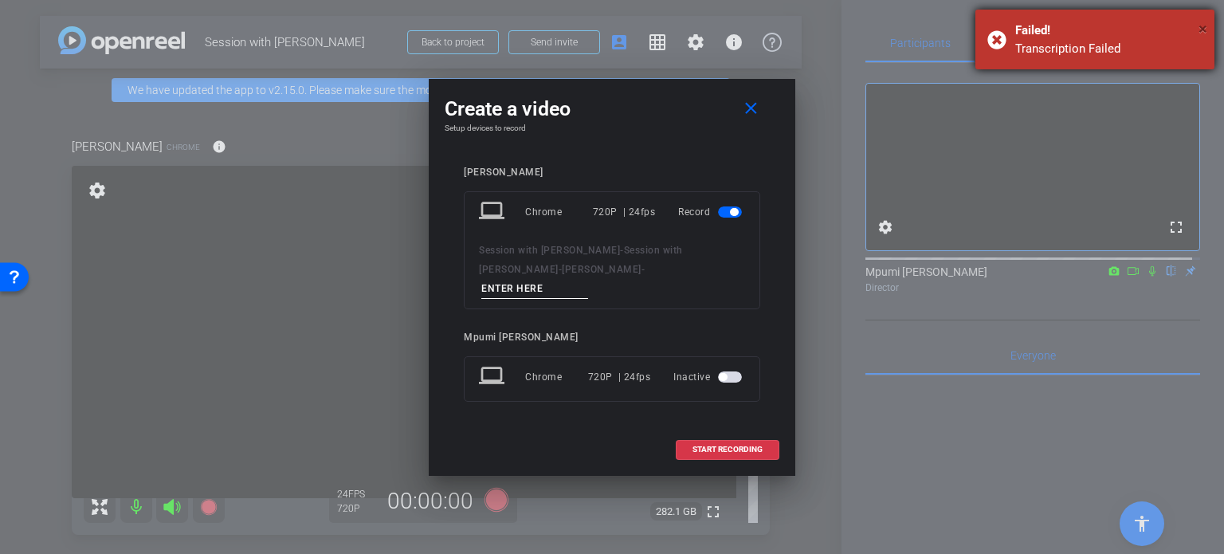
click at [1200, 25] on span "×" at bounding box center [1203, 28] width 9 height 19
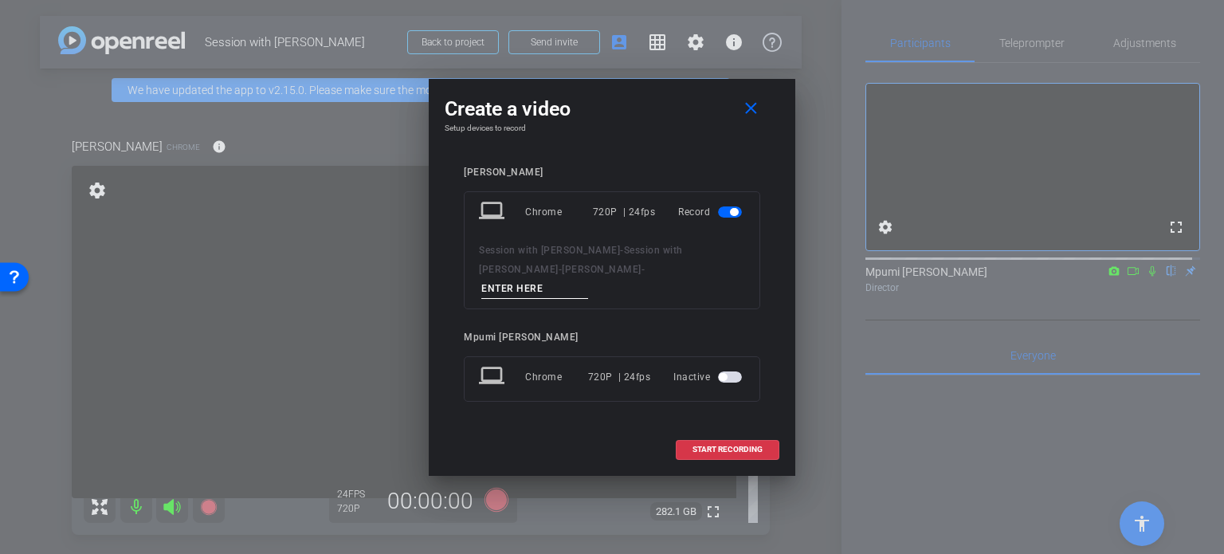
click at [726, 373] on span "button" at bounding box center [723, 377] width 8 height 8
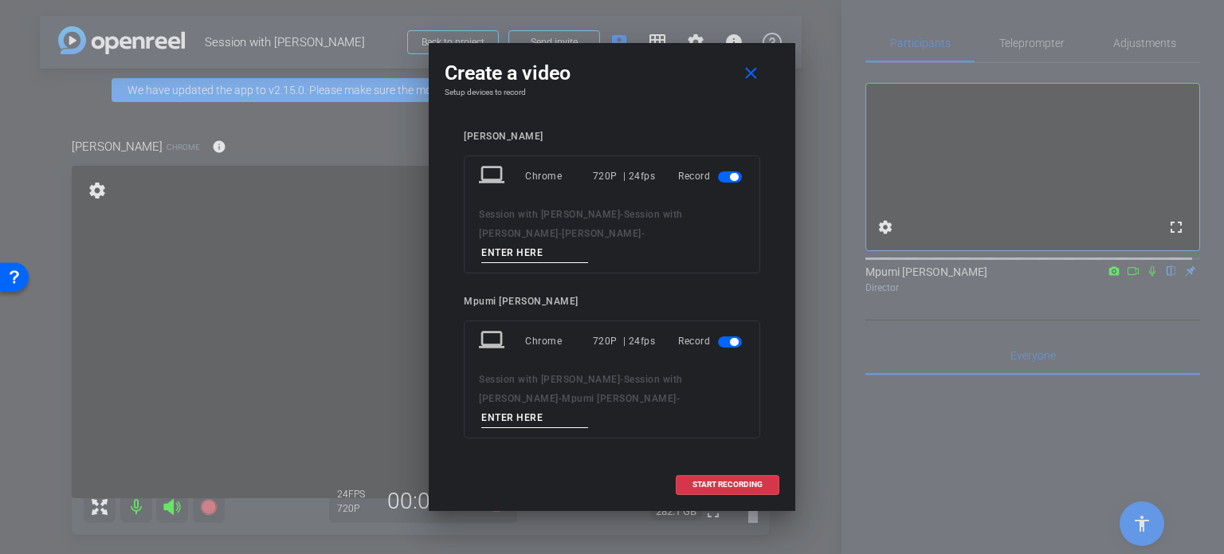
click at [733, 343] on span "button" at bounding box center [734, 342] width 8 height 8
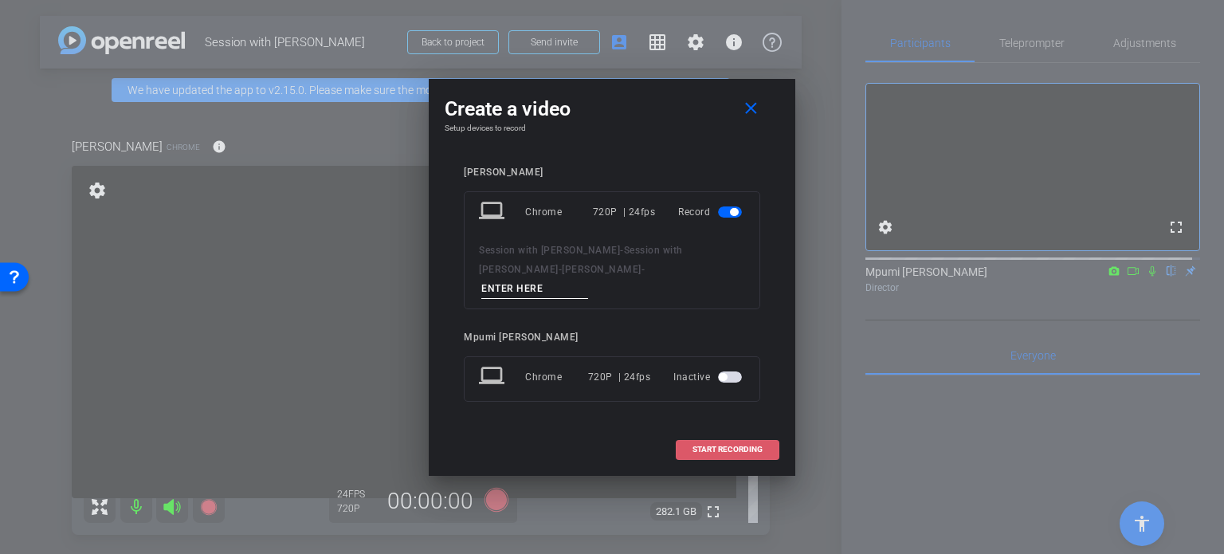
click at [746, 446] on span "START RECORDING" at bounding box center [728, 450] width 70 height 8
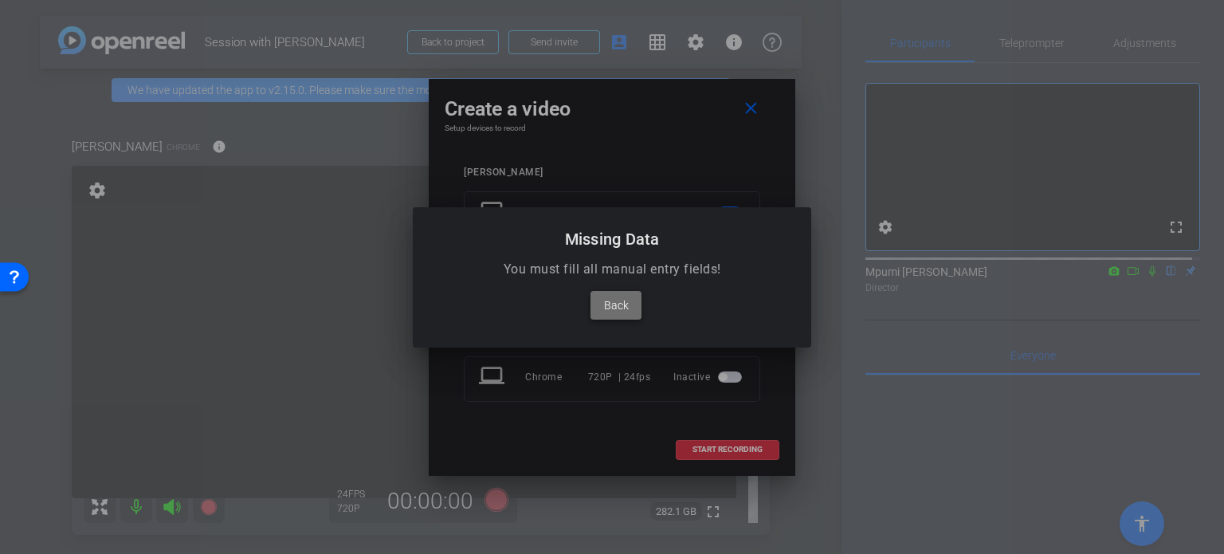
click at [618, 300] on span "Back" at bounding box center [616, 305] width 25 height 19
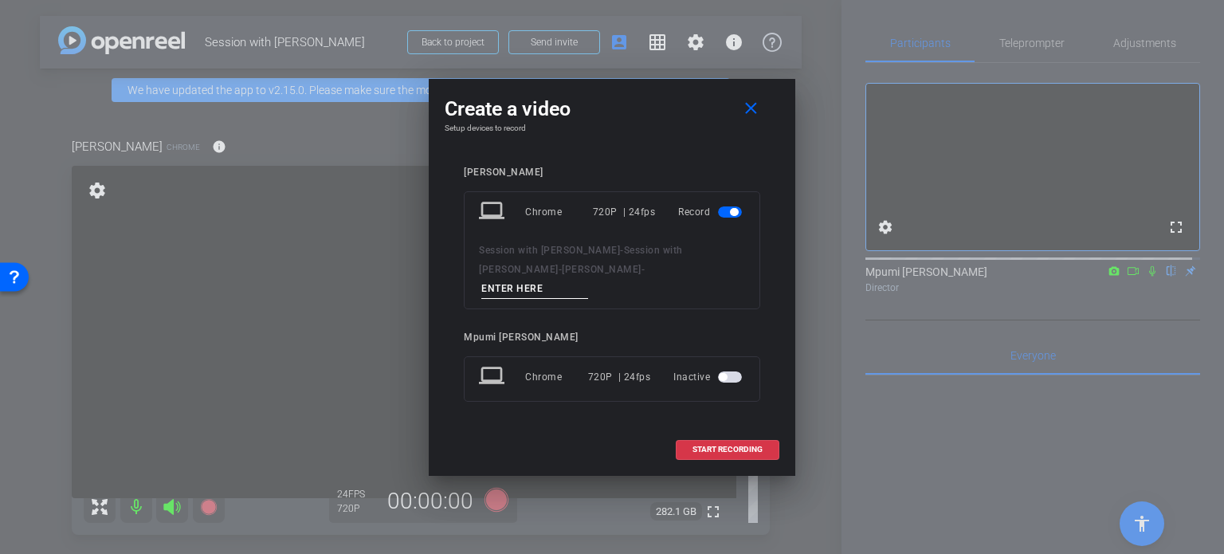
click at [588, 279] on input at bounding box center [534, 289] width 107 height 20
click at [750, 117] on mat-icon "close" at bounding box center [751, 109] width 20 height 20
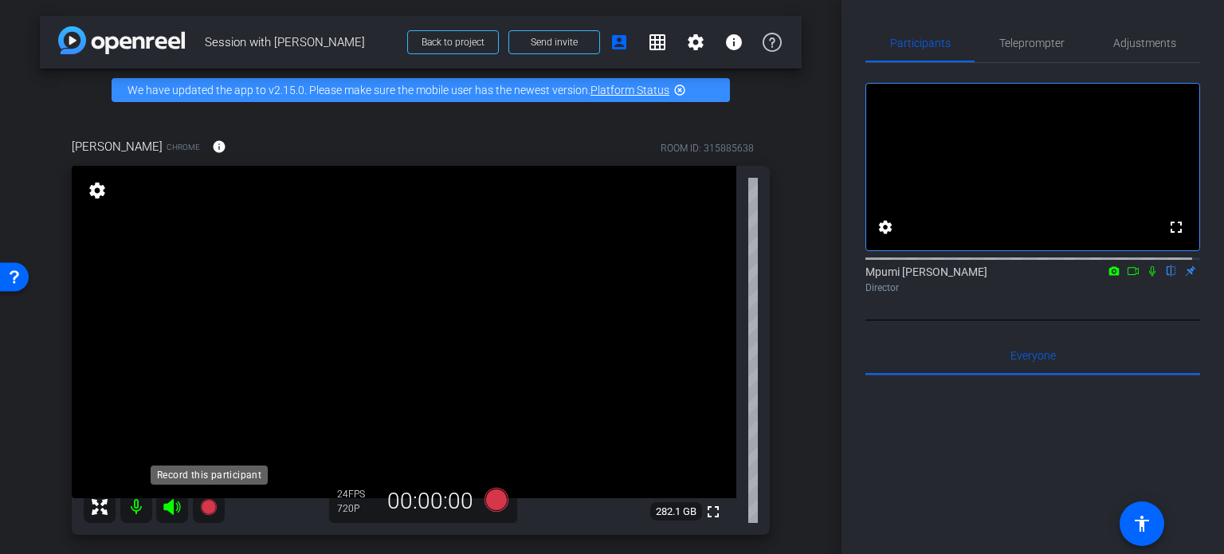
click at [207, 503] on icon at bounding box center [208, 507] width 16 height 16
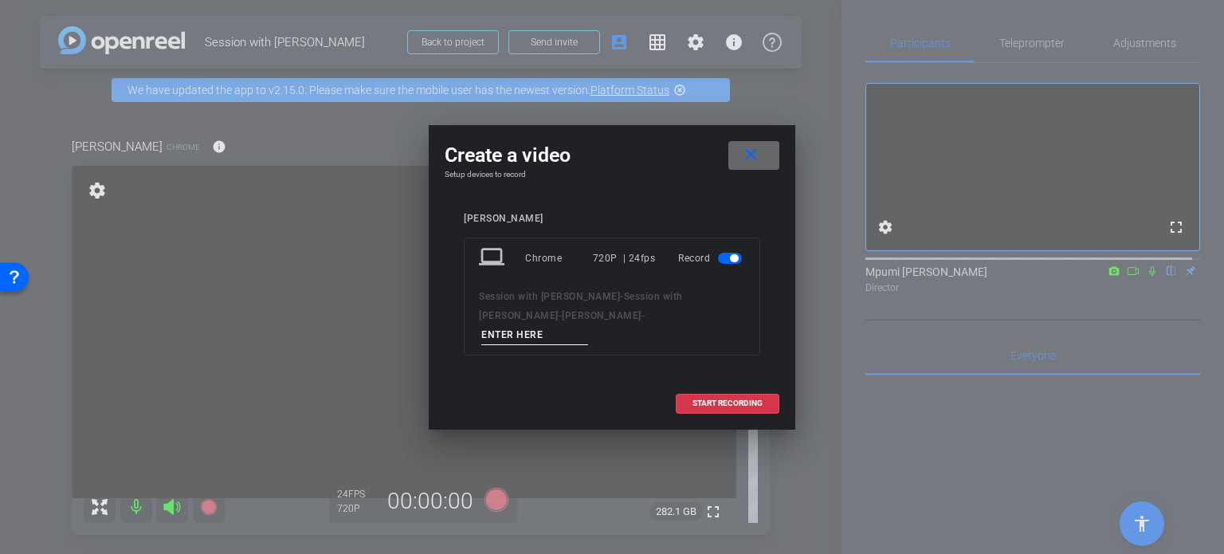
click at [749, 165] on mat-icon "close" at bounding box center [751, 155] width 20 height 20
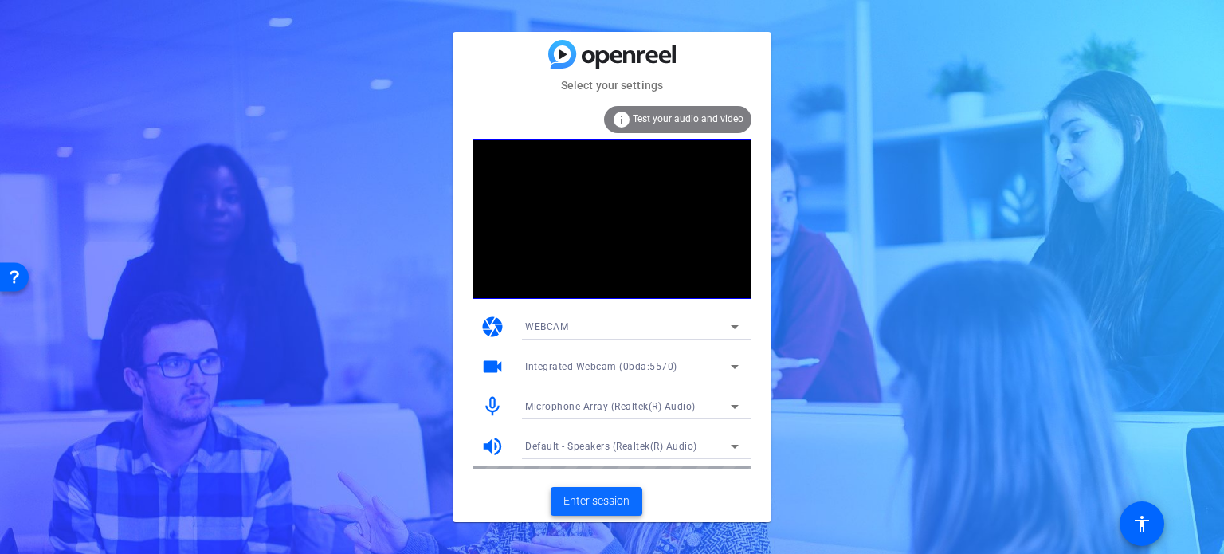
click at [597, 500] on span "Enter session" at bounding box center [596, 501] width 66 height 17
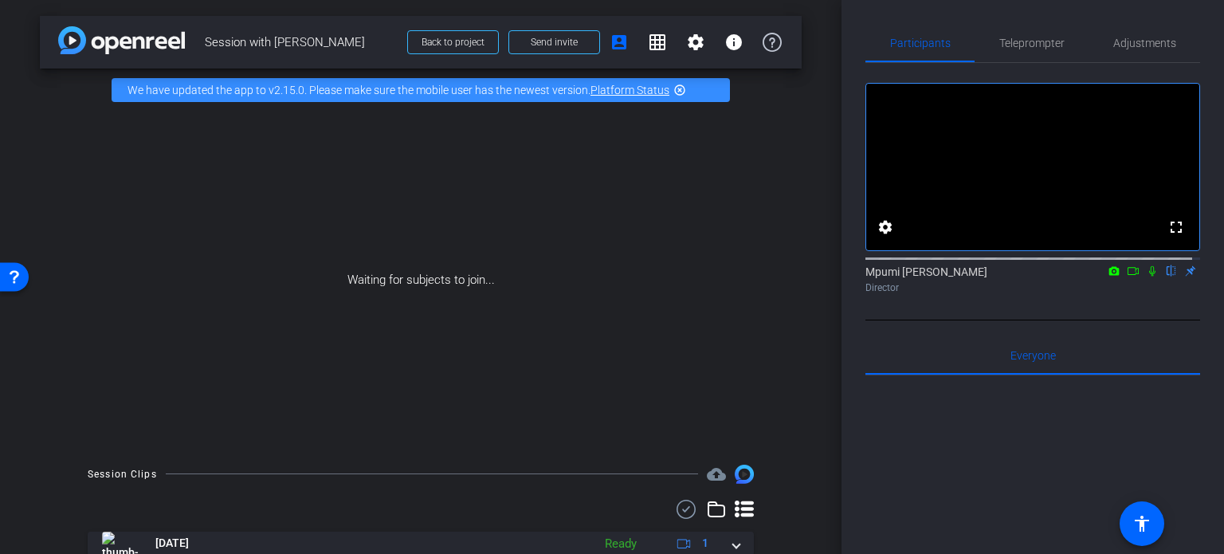
scroll to position [57, 0]
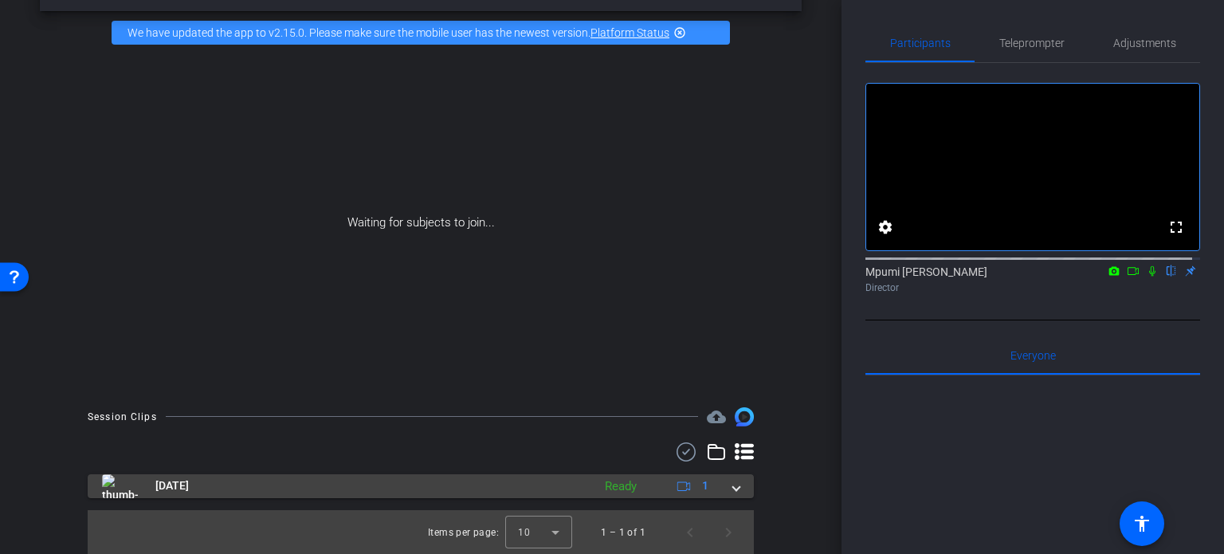
click at [733, 487] on span at bounding box center [736, 485] width 6 height 17
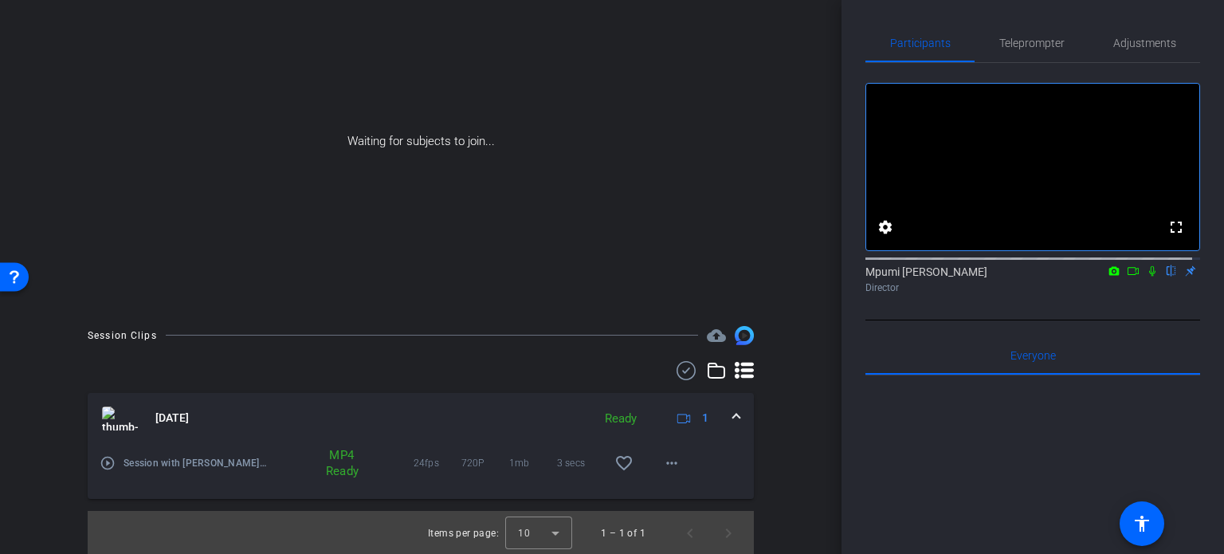
scroll to position [139, 0]
click at [615, 414] on div "Ready" at bounding box center [621, 418] width 48 height 18
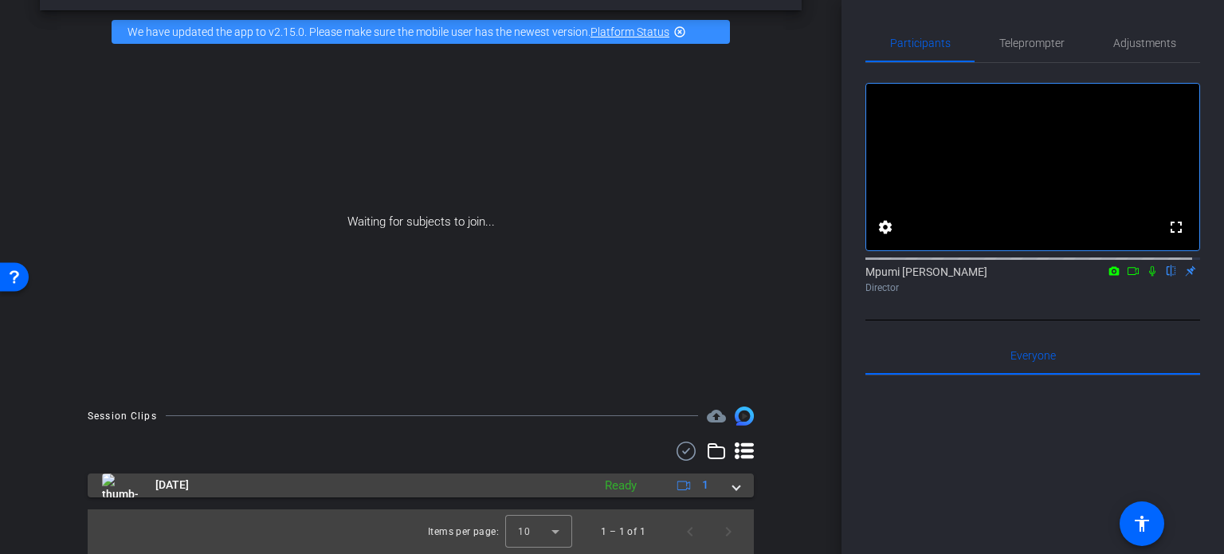
scroll to position [57, 0]
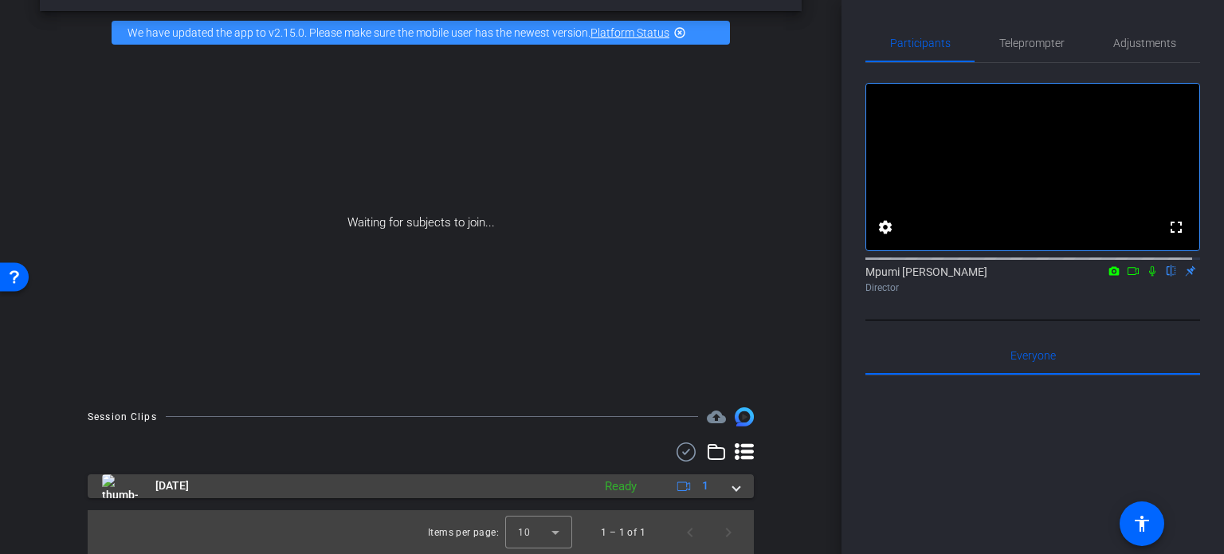
click at [606, 481] on div "Ready" at bounding box center [621, 486] width 48 height 18
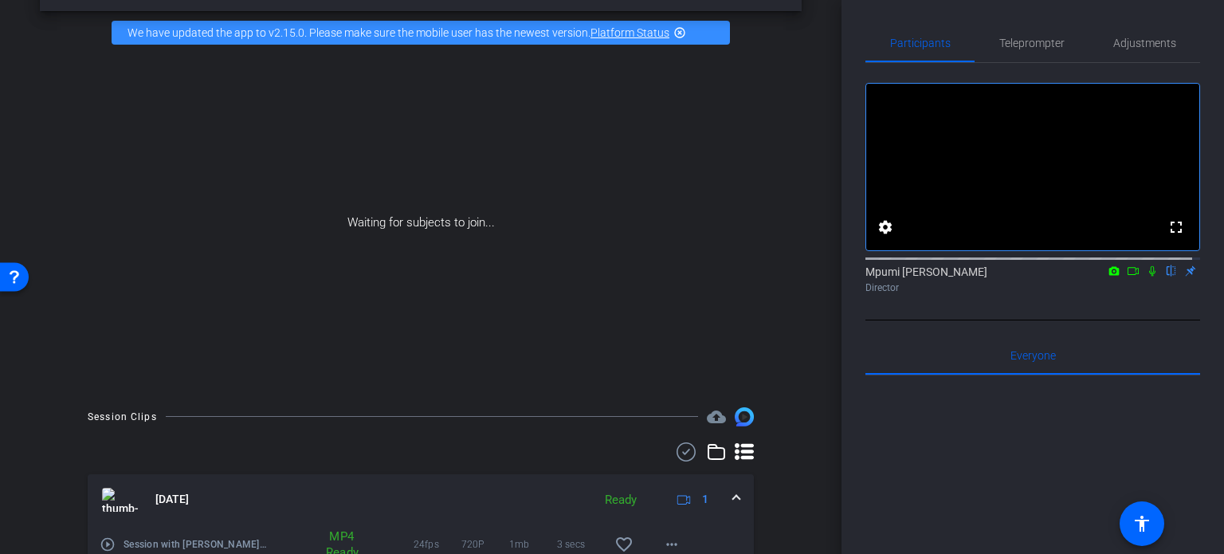
scroll to position [139, 0]
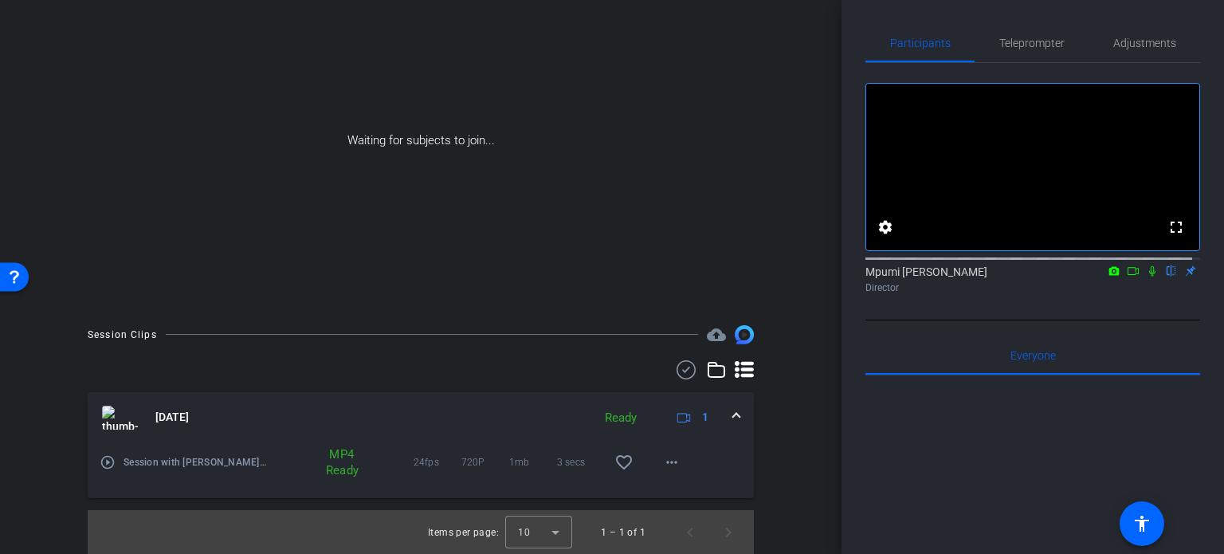
click at [102, 459] on mat-icon "play_circle_outline" at bounding box center [108, 462] width 16 height 16
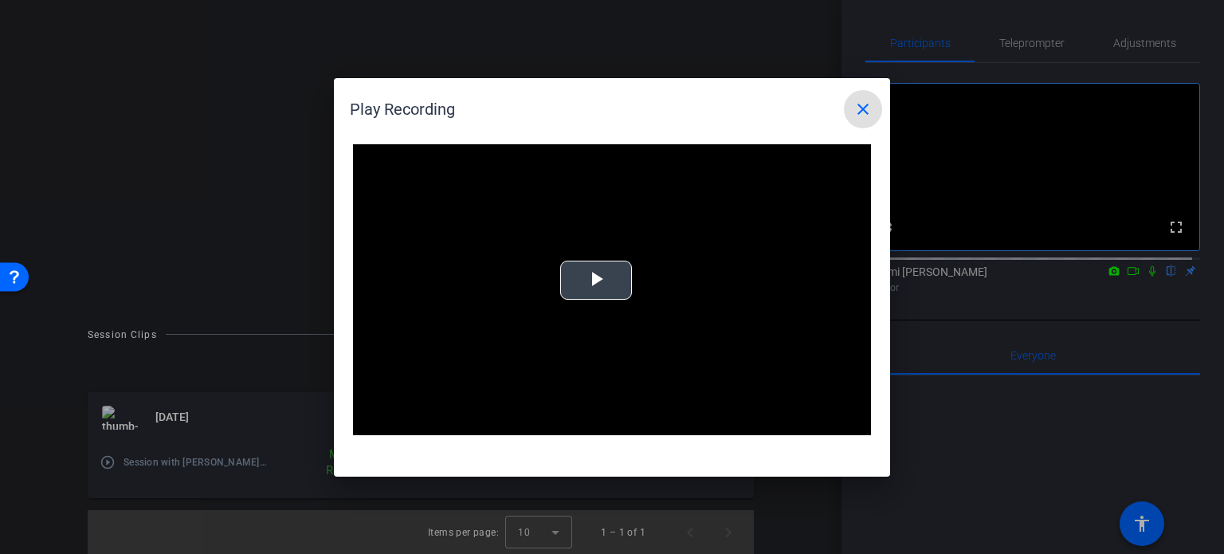
click at [596, 280] on span "Video Player" at bounding box center [596, 280] width 0 height 0
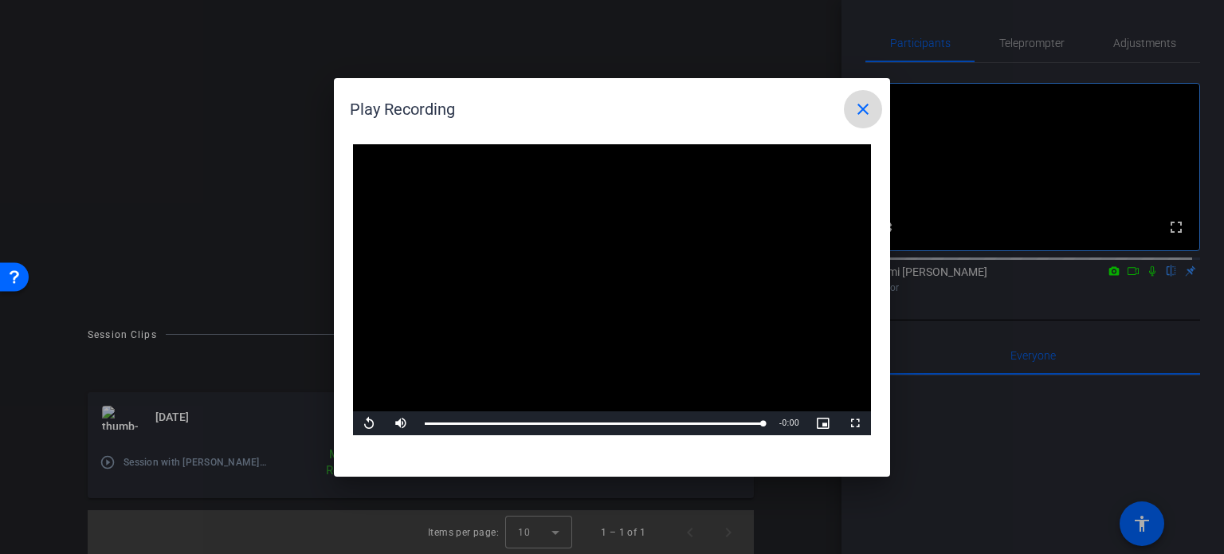
click at [859, 108] on mat-icon "close" at bounding box center [863, 109] width 19 height 19
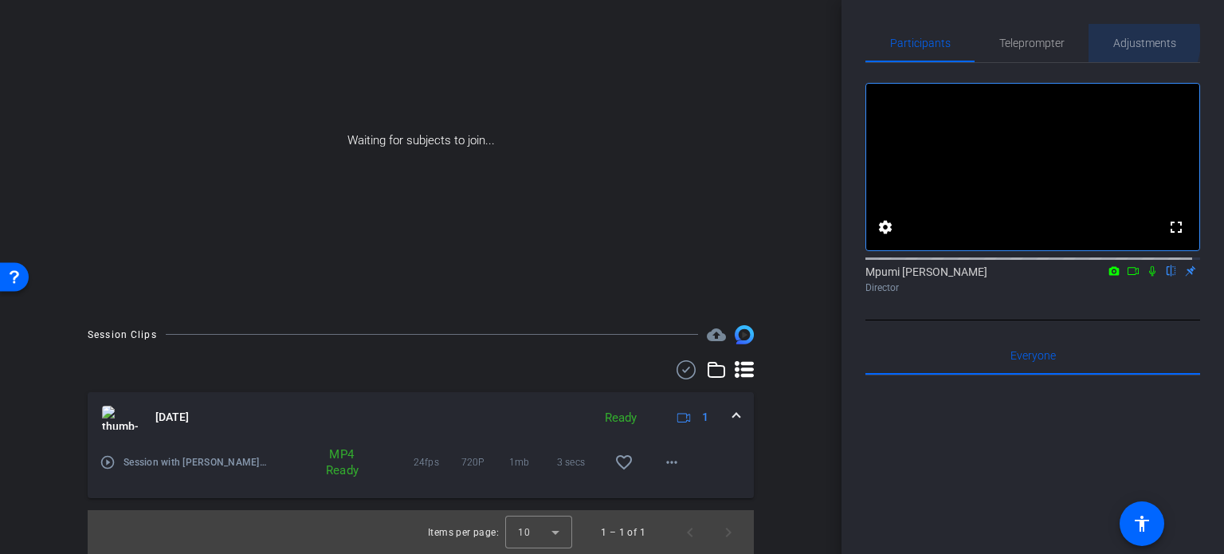
click at [1119, 40] on span "Adjustments" at bounding box center [1144, 42] width 63 height 11
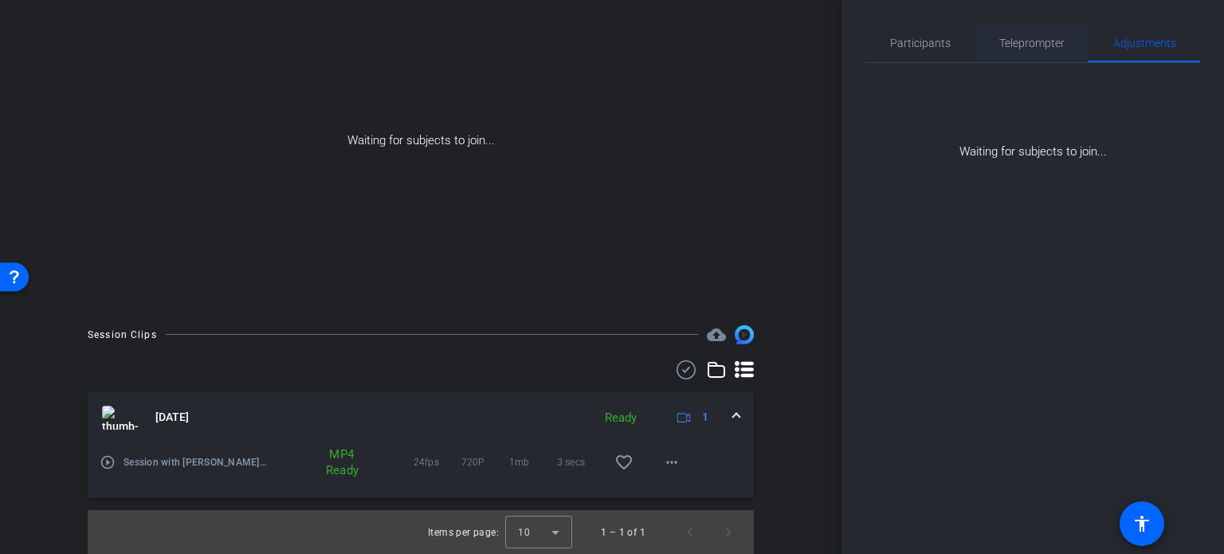
click at [1046, 42] on span "Teleprompter" at bounding box center [1031, 42] width 65 height 11
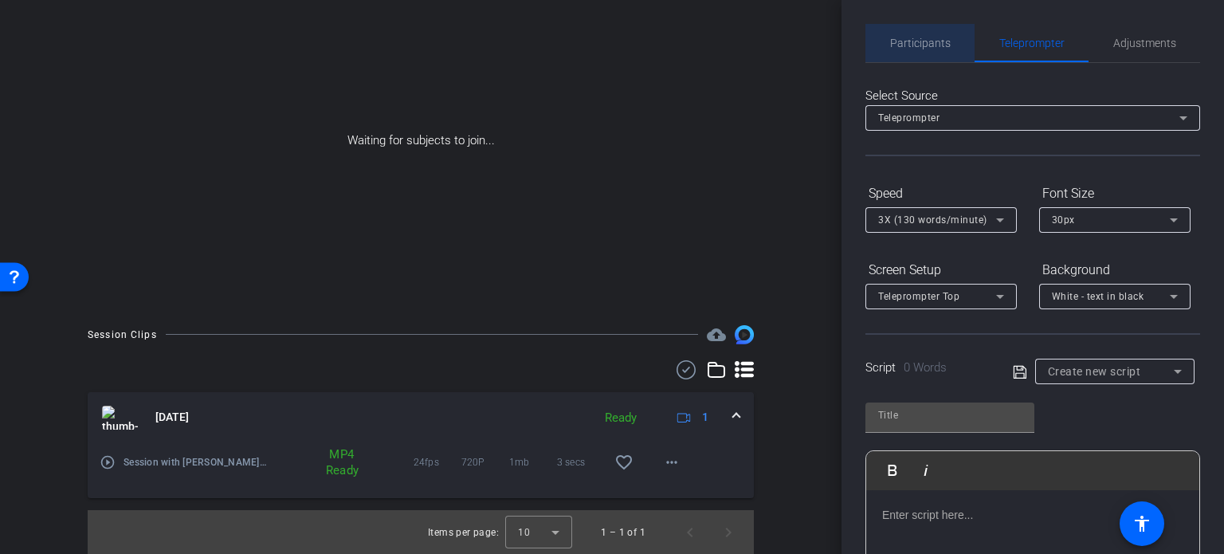
click at [926, 41] on span "Participants" at bounding box center [920, 42] width 61 height 11
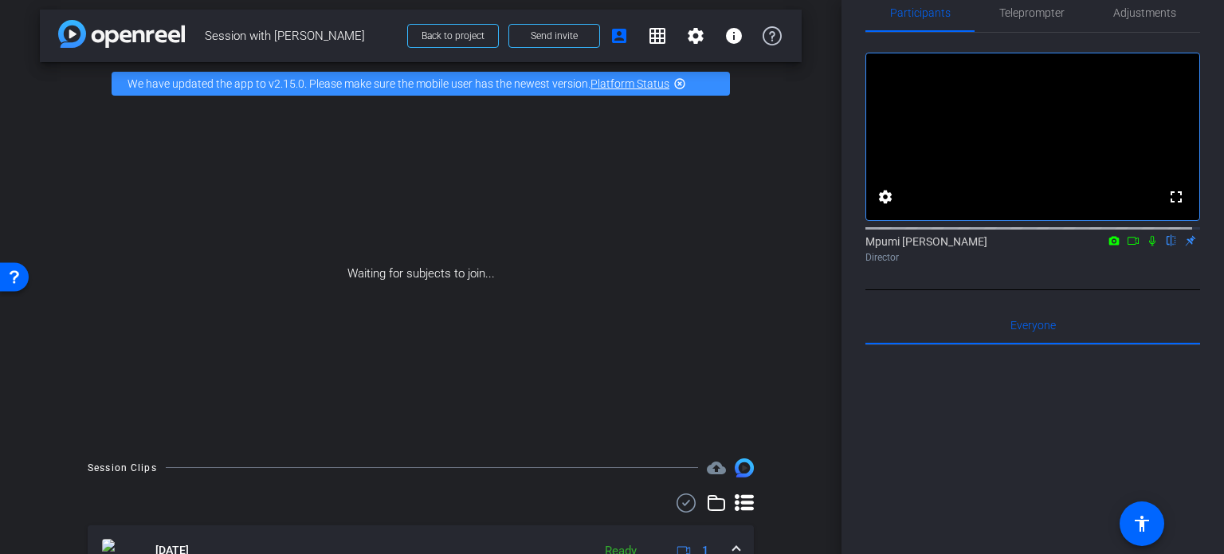
scroll to position [0, 0]
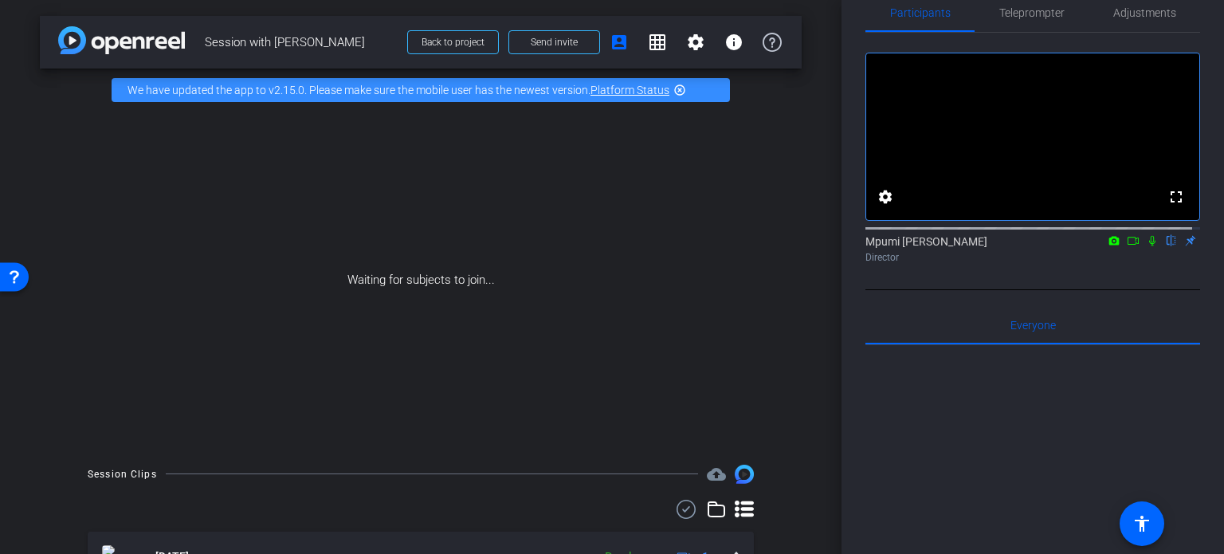
click at [681, 86] on mat-icon "highlight_off" at bounding box center [679, 90] width 13 height 13
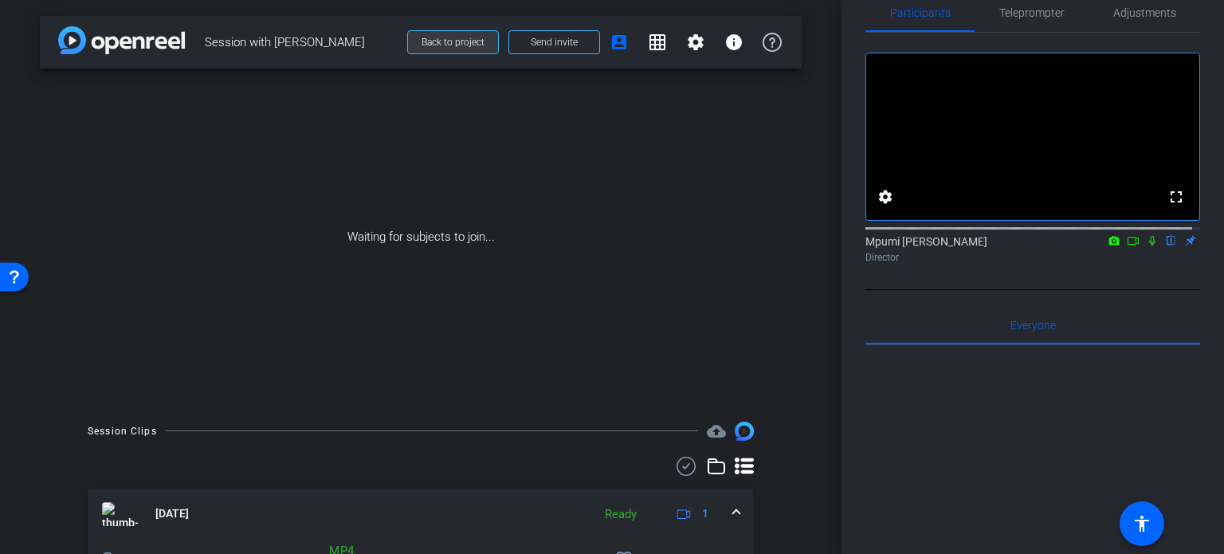
click at [438, 44] on span "Back to project" at bounding box center [453, 42] width 63 height 11
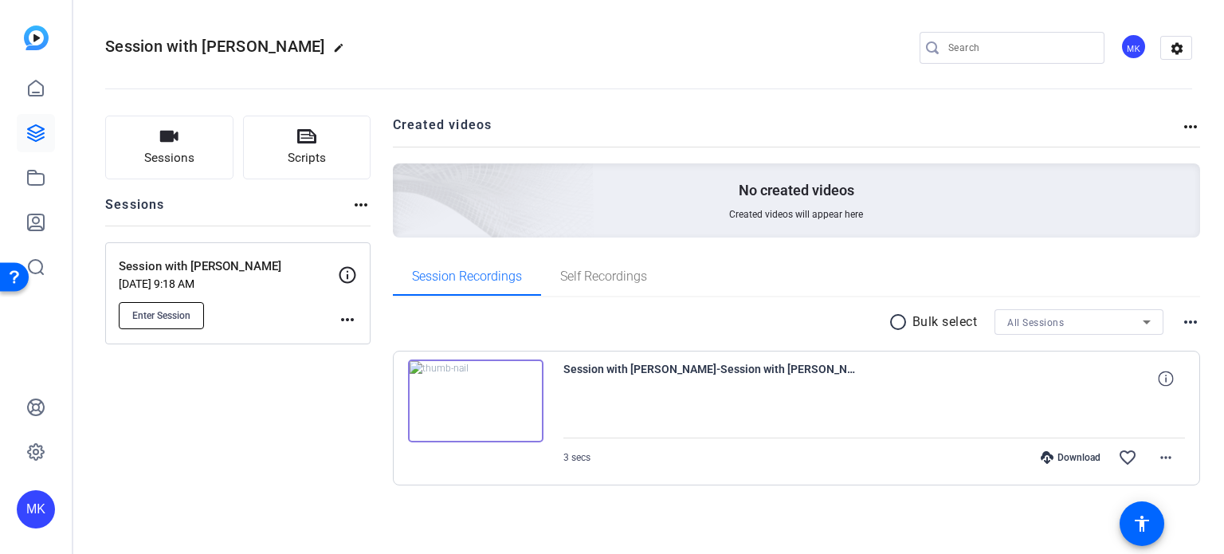
click at [171, 310] on span "Enter Session" at bounding box center [161, 315] width 58 height 13
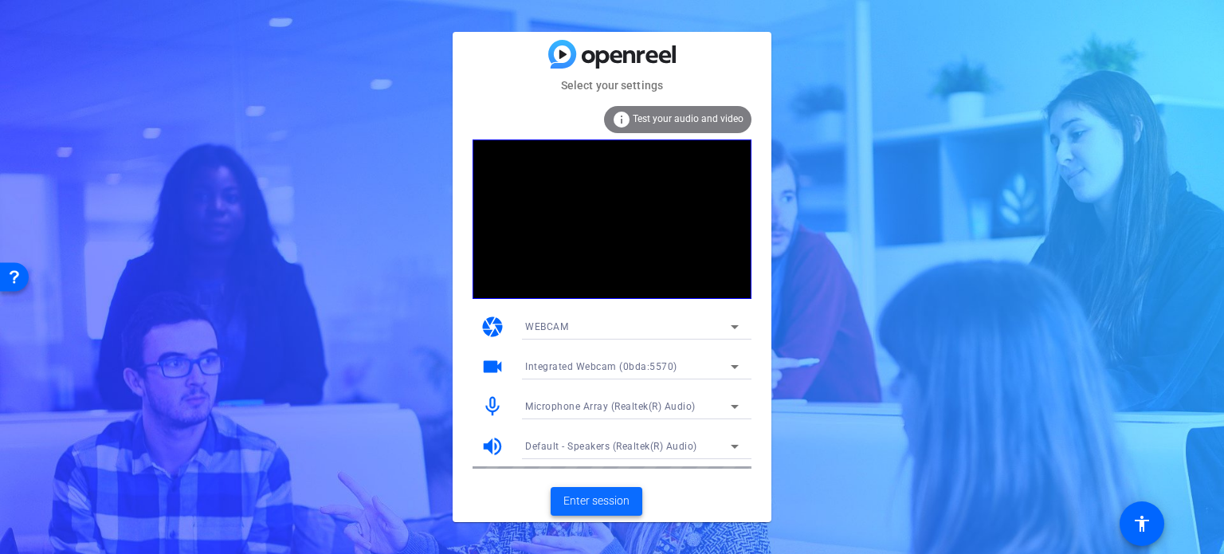
click at [604, 502] on span "Enter session" at bounding box center [596, 501] width 66 height 17
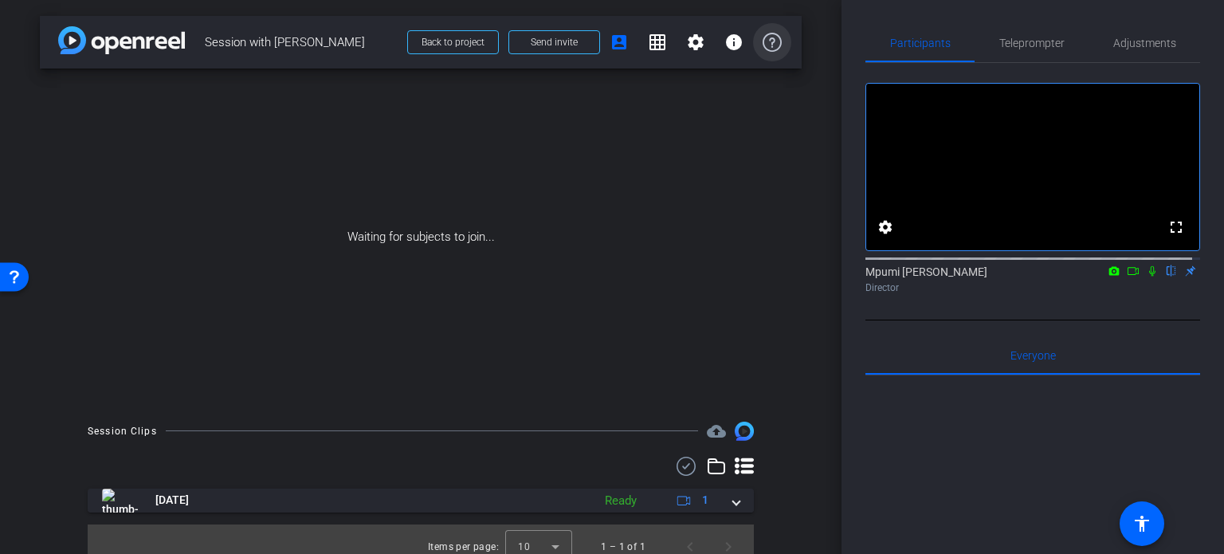
click at [767, 44] on icon at bounding box center [772, 42] width 19 height 19
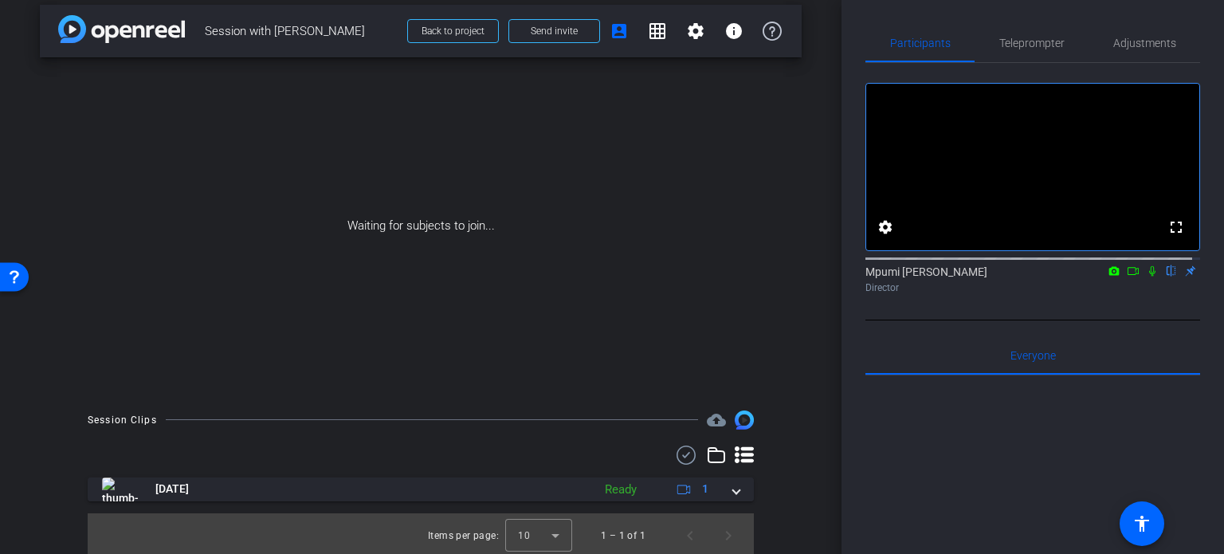
scroll to position [14, 0]
